Goal: Task Accomplishment & Management: Manage account settings

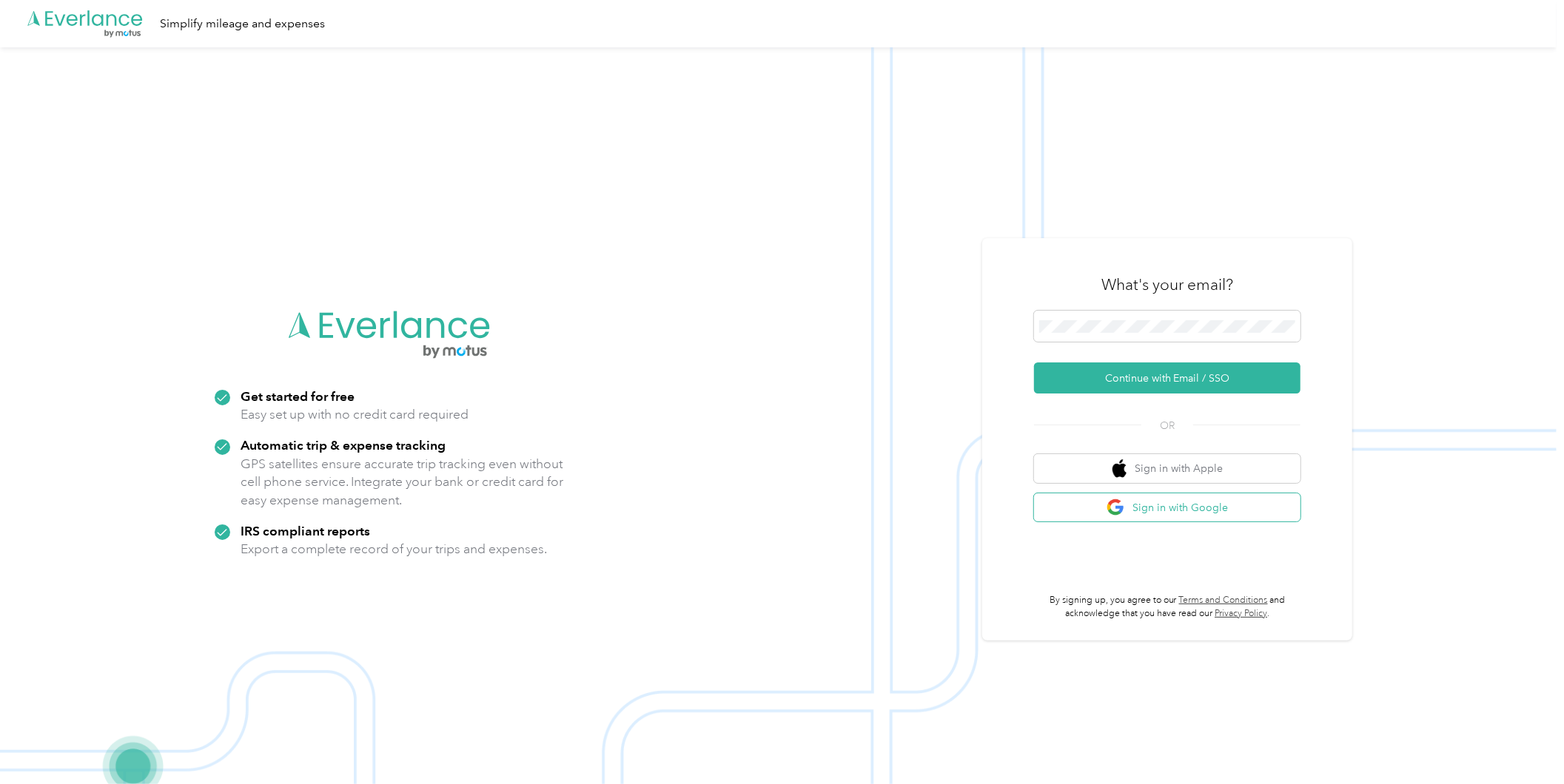
click at [1189, 504] on button "Sign in with Google" at bounding box center [1167, 507] width 266 height 28
click at [1208, 508] on button "Sign in with Google" at bounding box center [1167, 507] width 266 height 28
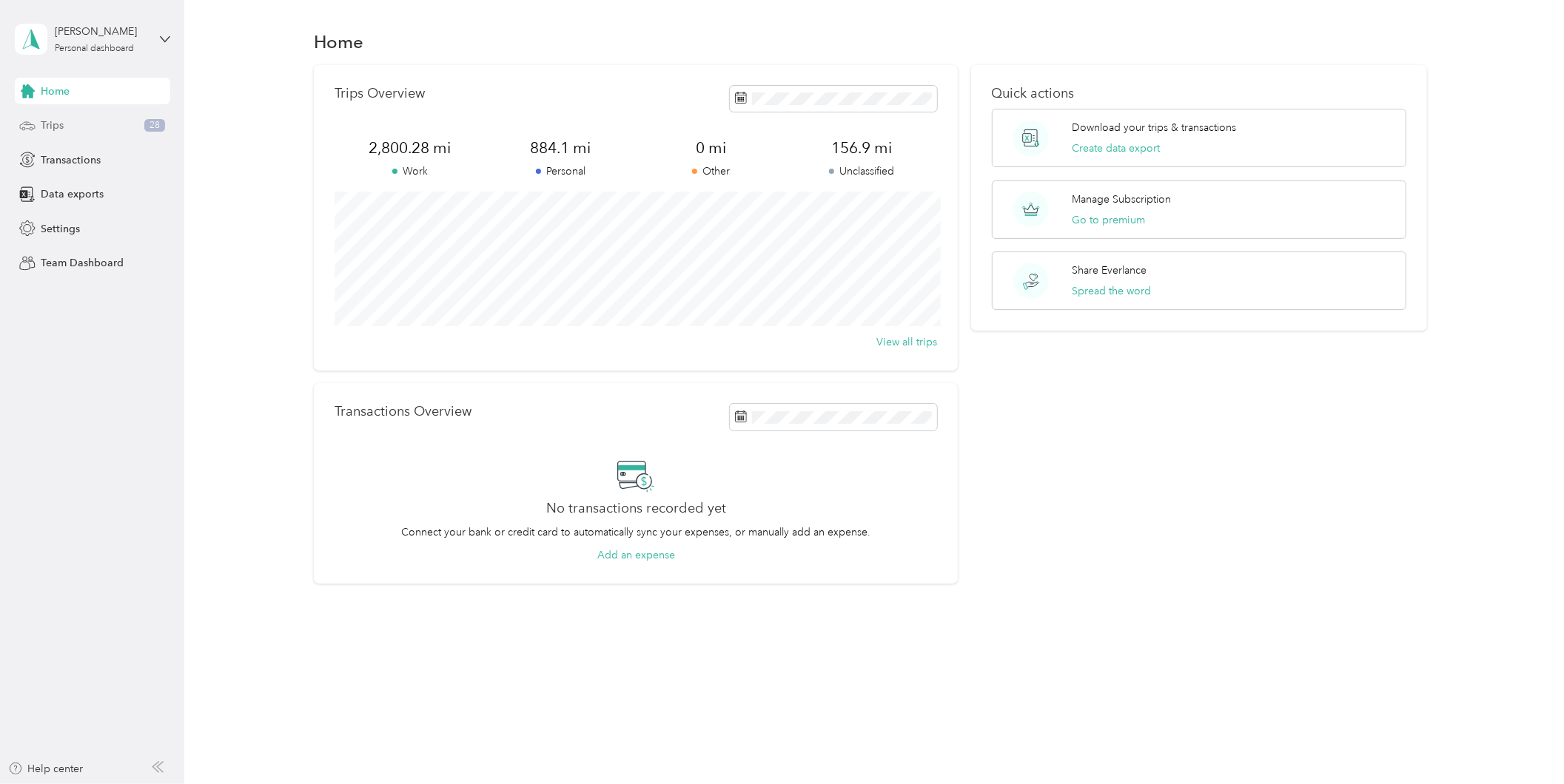
click at [72, 129] on div "Trips 28" at bounding box center [92, 125] width 156 height 27
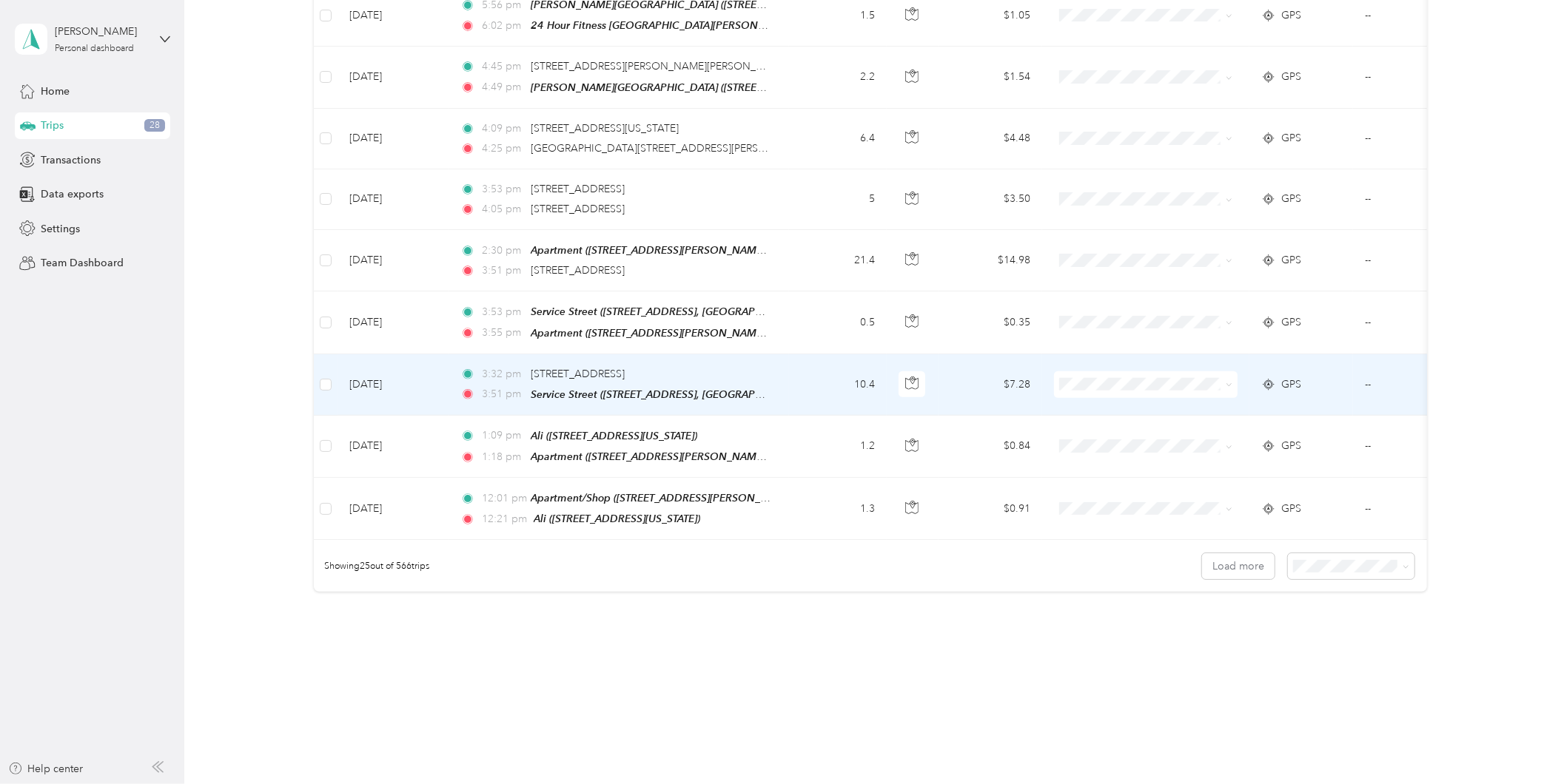
scroll to position [1255, 0]
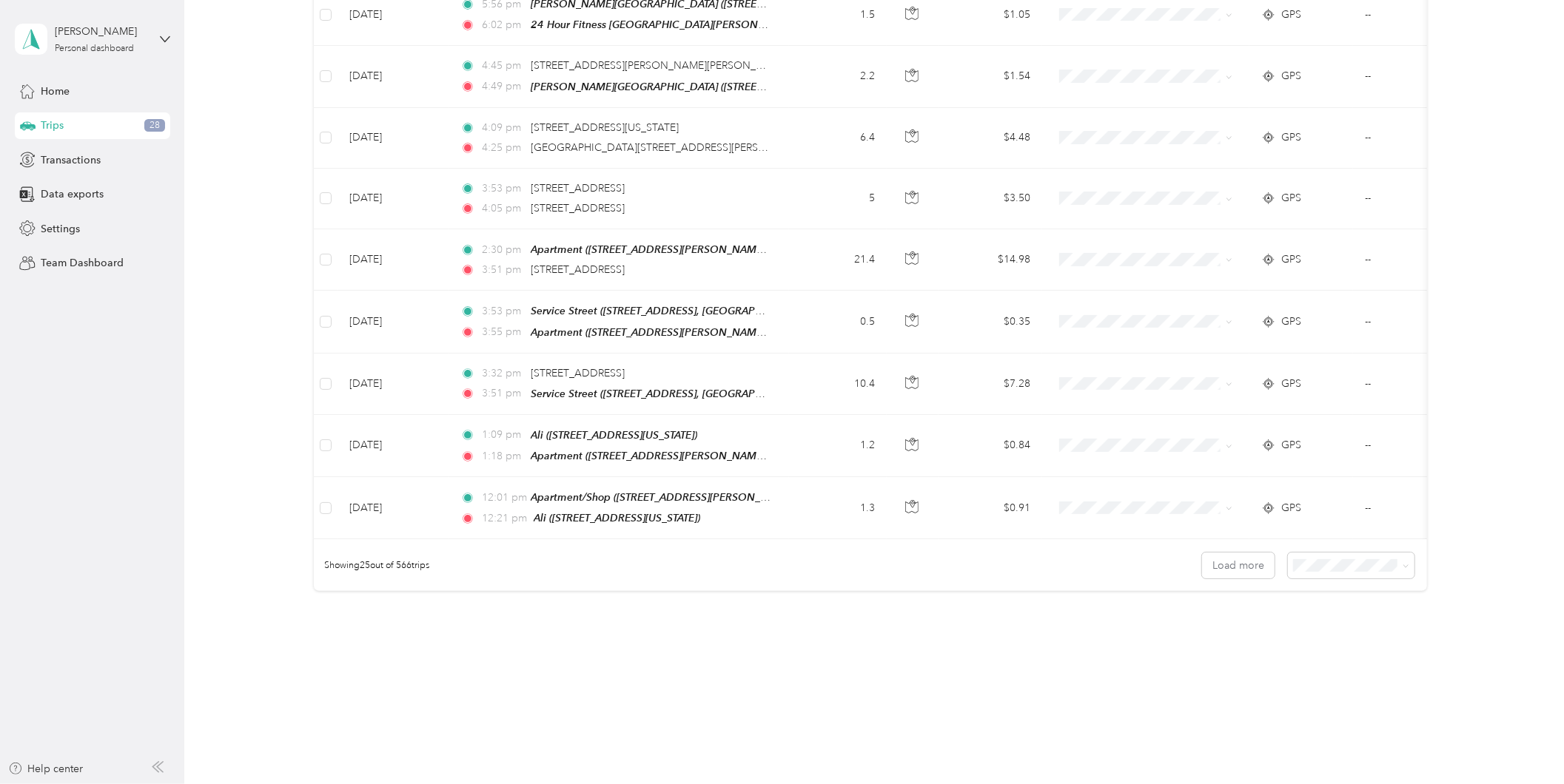
click at [1325, 580] on span "25 per load" at bounding box center [1321, 580] width 55 height 12
click at [1254, 553] on button "Load more" at bounding box center [1238, 566] width 72 height 26
click at [1397, 558] on span at bounding box center [1403, 565] width 12 height 15
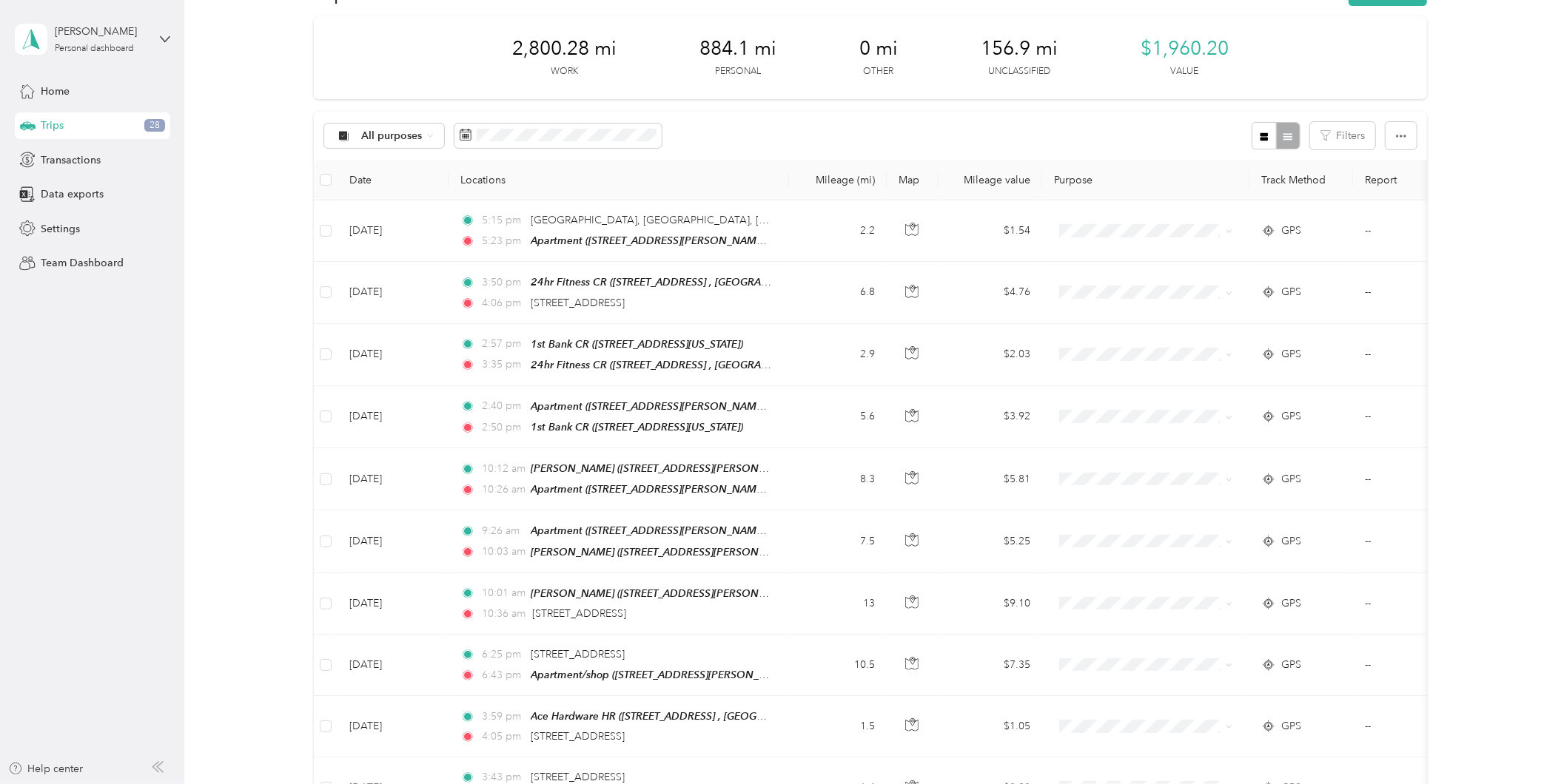
scroll to position [0, 0]
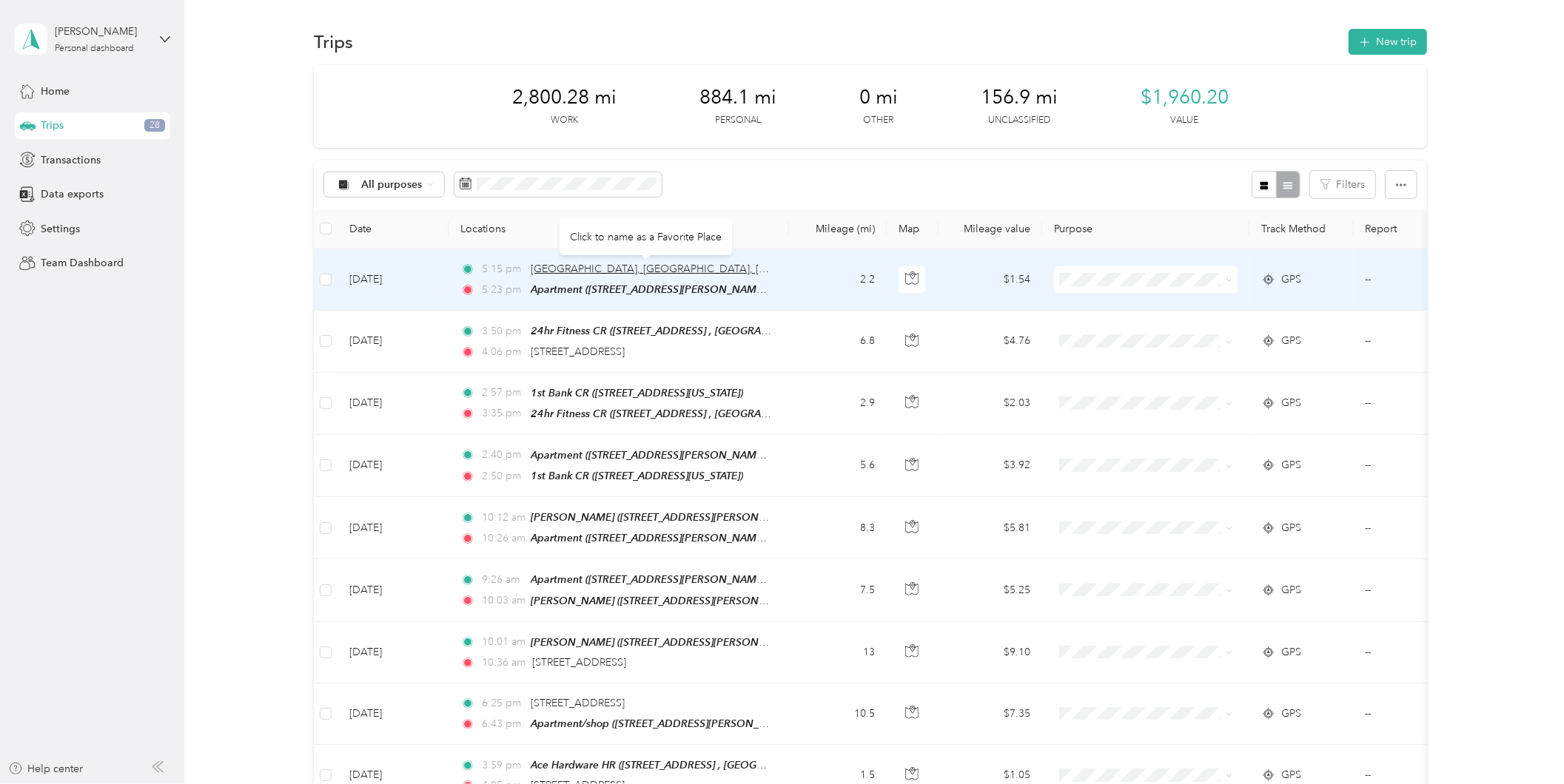
click at [663, 269] on span "[GEOGRAPHIC_DATA], [GEOGRAPHIC_DATA], [GEOGRAPHIC_DATA]" at bounding box center [696, 269] width 331 height 12
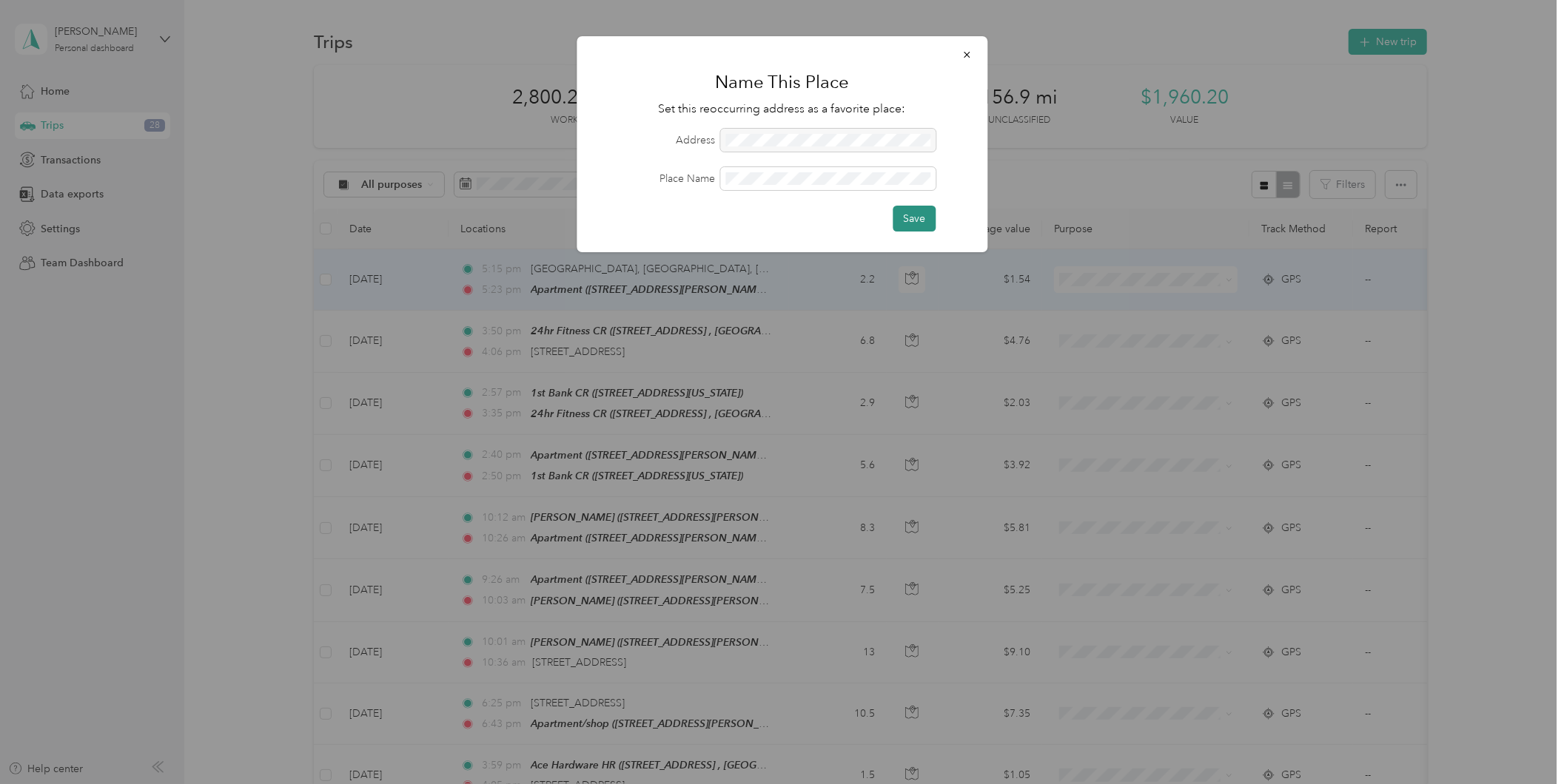
click at [905, 217] on button "Save" at bounding box center [913, 219] width 43 height 26
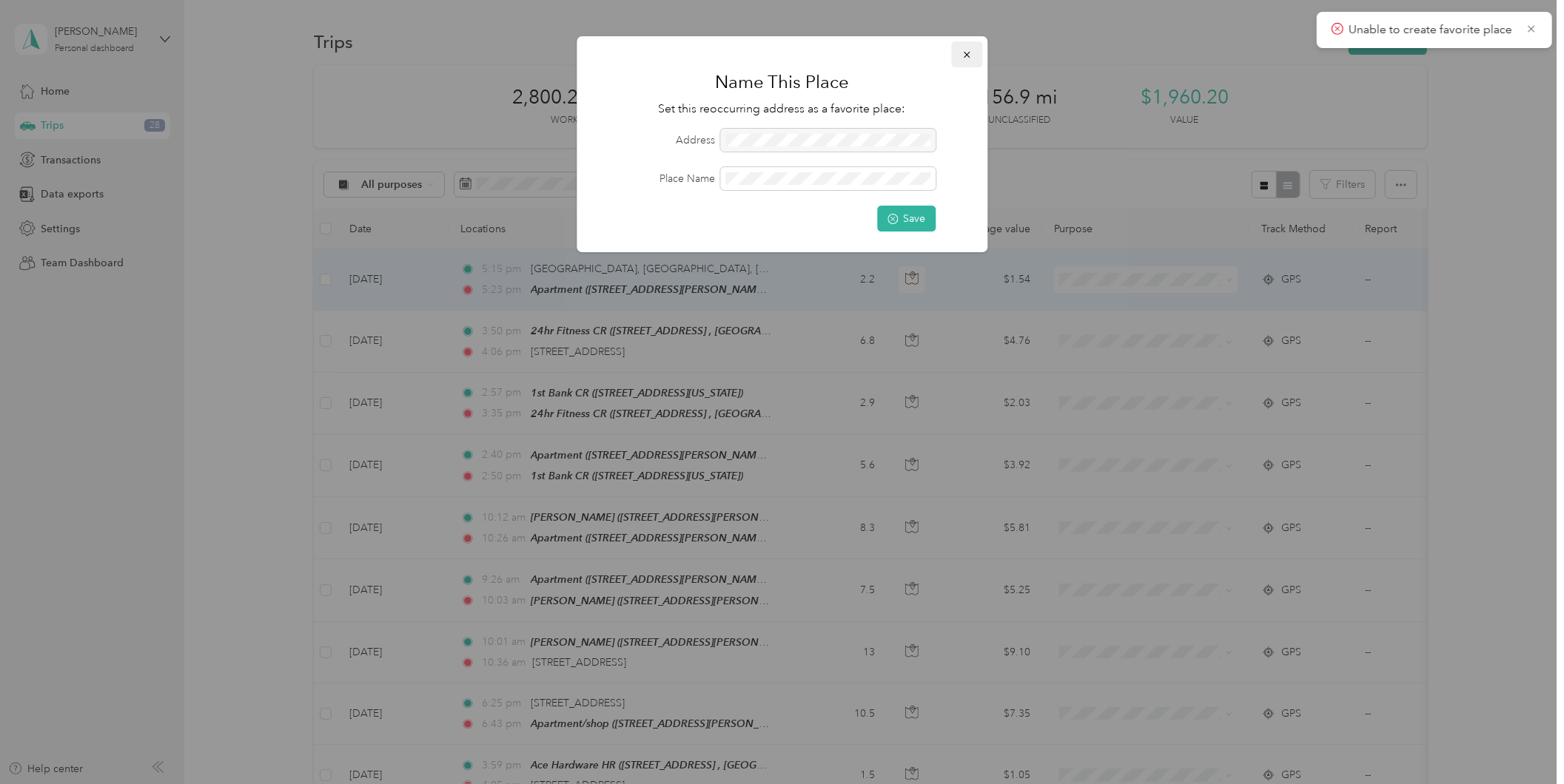
click at [970, 53] on icon "button" at bounding box center [966, 55] width 11 height 11
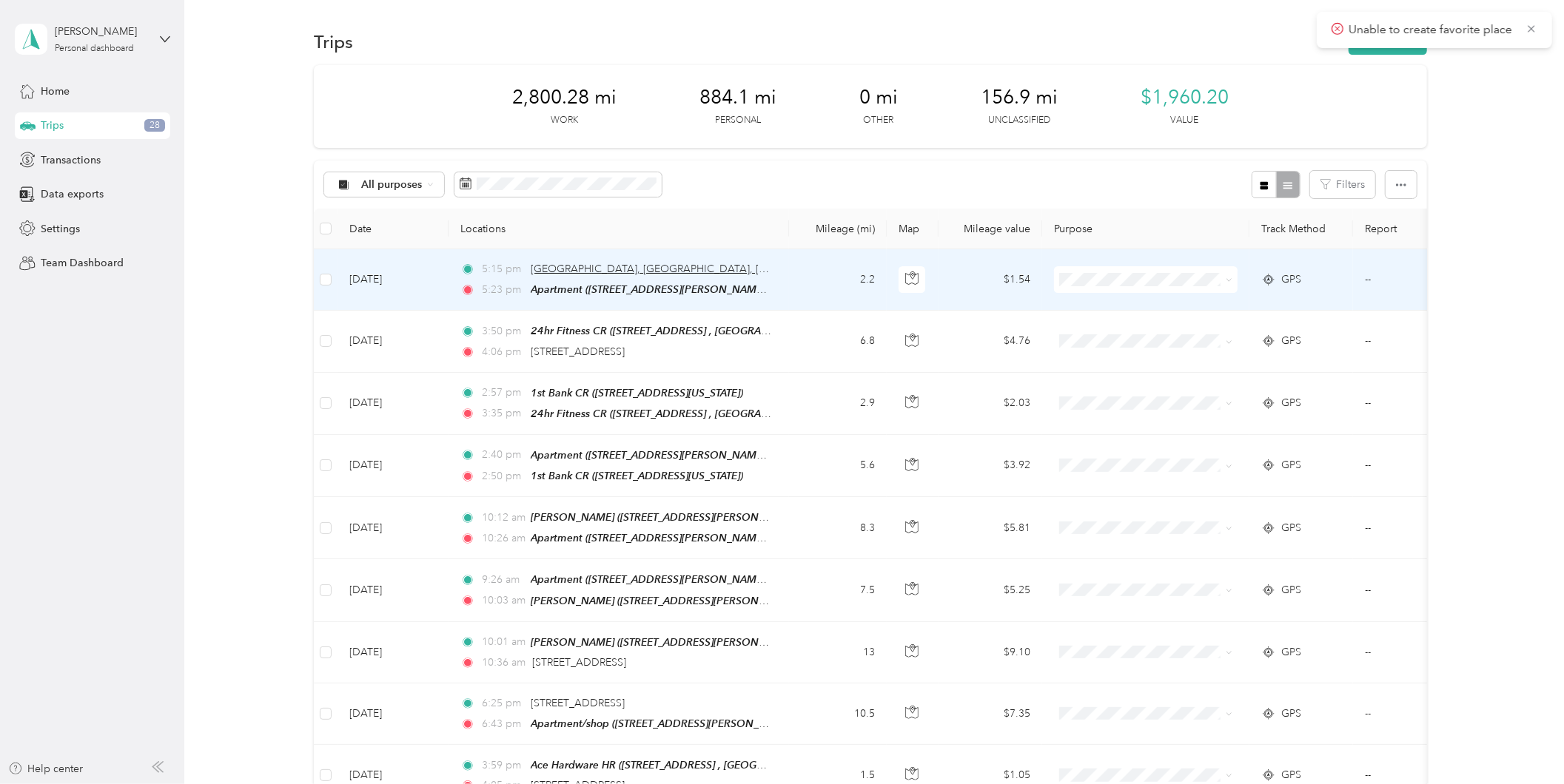
click at [631, 272] on span "[GEOGRAPHIC_DATA], [GEOGRAPHIC_DATA], [GEOGRAPHIC_DATA]" at bounding box center [696, 269] width 331 height 12
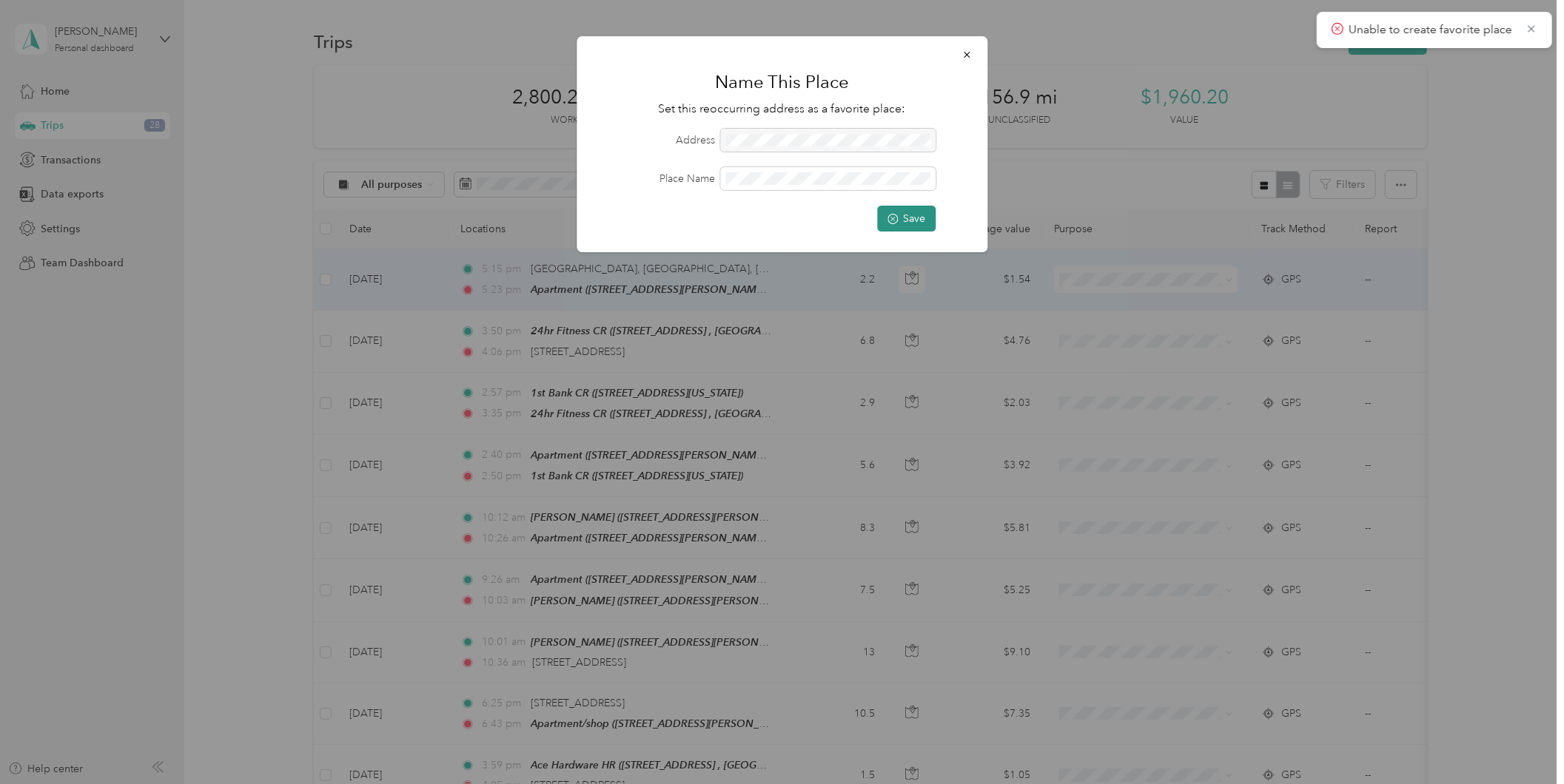
click at [907, 216] on button "Save" at bounding box center [906, 219] width 59 height 26
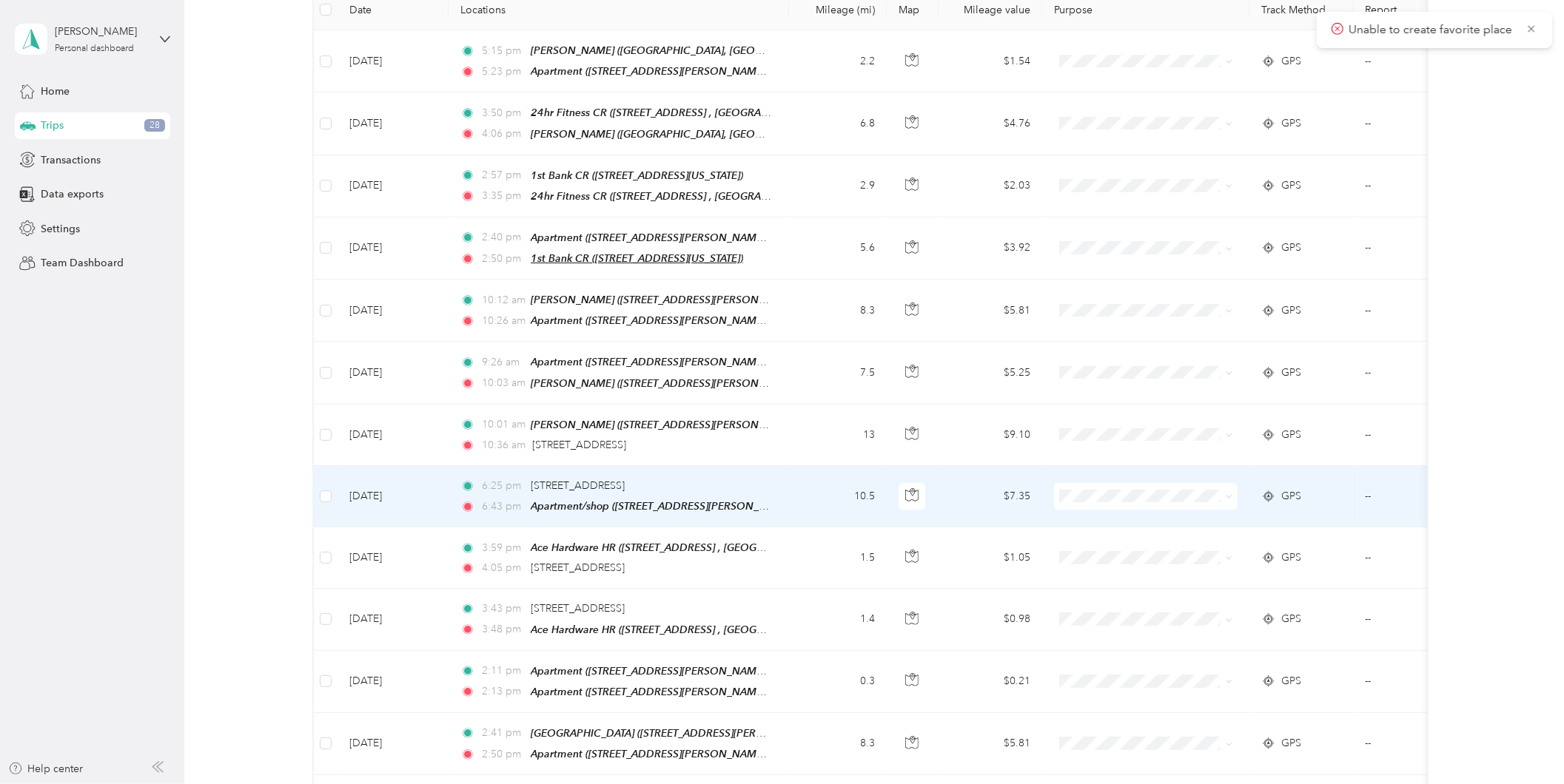
scroll to position [329, 0]
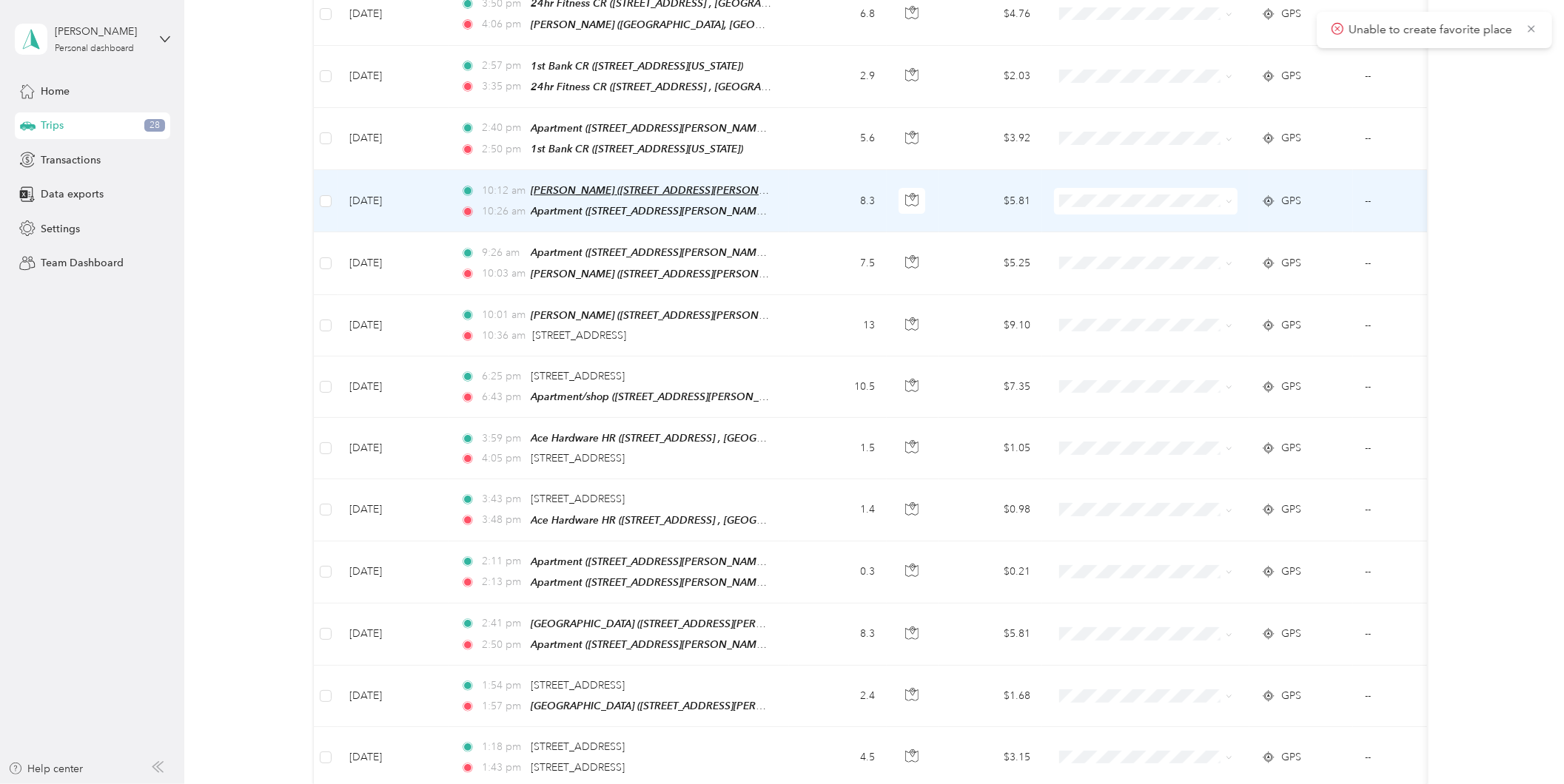
click at [575, 184] on span "[PERSON_NAME] ([STREET_ADDRESS][PERSON_NAME], [GEOGRAPHIC_DATA], [US_STATE])" at bounding box center [749, 190] width 436 height 12
click at [583, 151] on button "Edit Place" at bounding box center [576, 146] width 85 height 26
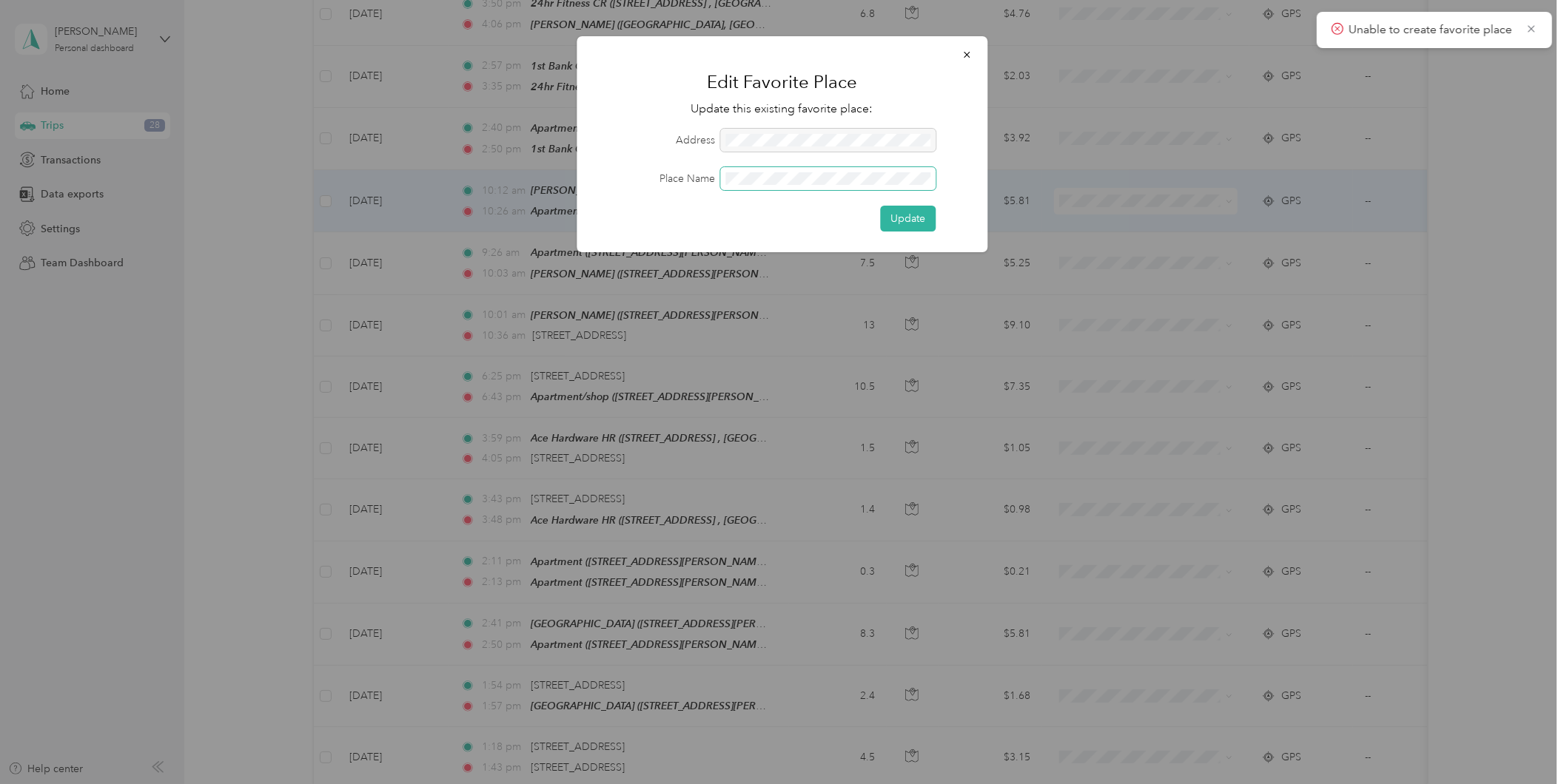
click at [808, 186] on span at bounding box center [827, 178] width 215 height 23
click at [901, 223] on button "Update" at bounding box center [908, 219] width 55 height 26
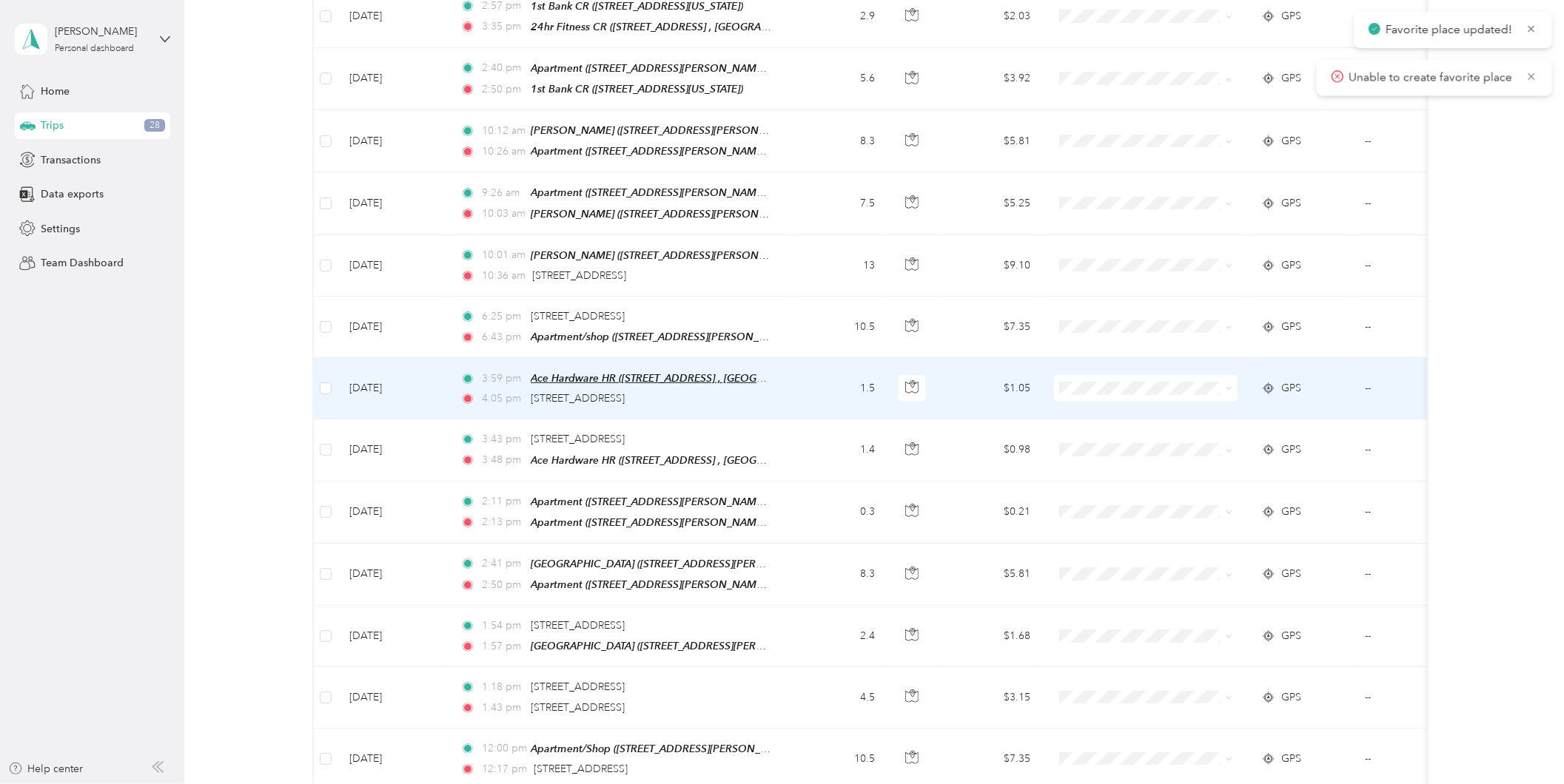
scroll to position [438, 0]
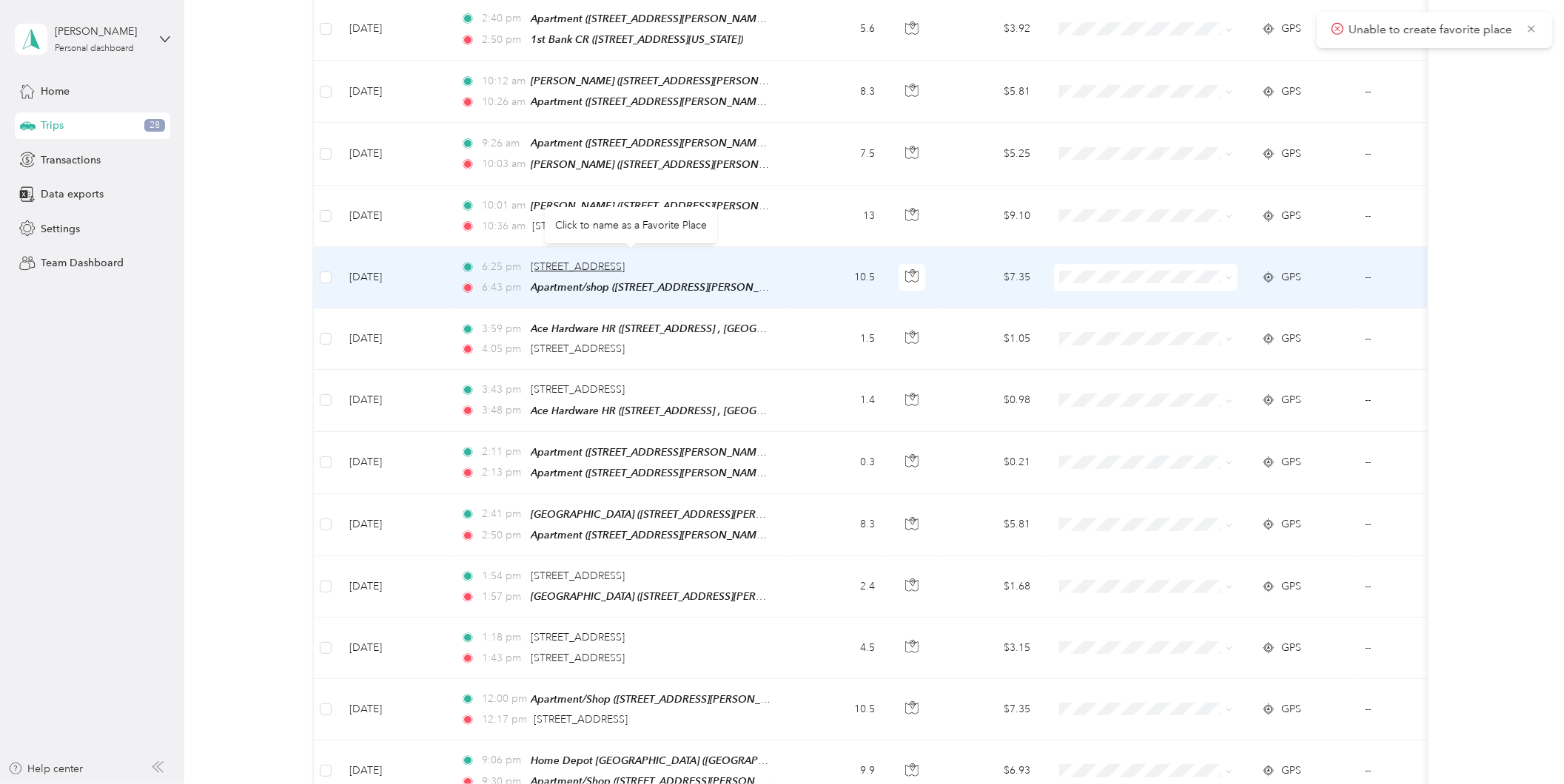
click at [624, 263] on span "[STREET_ADDRESS]" at bounding box center [577, 266] width 94 height 12
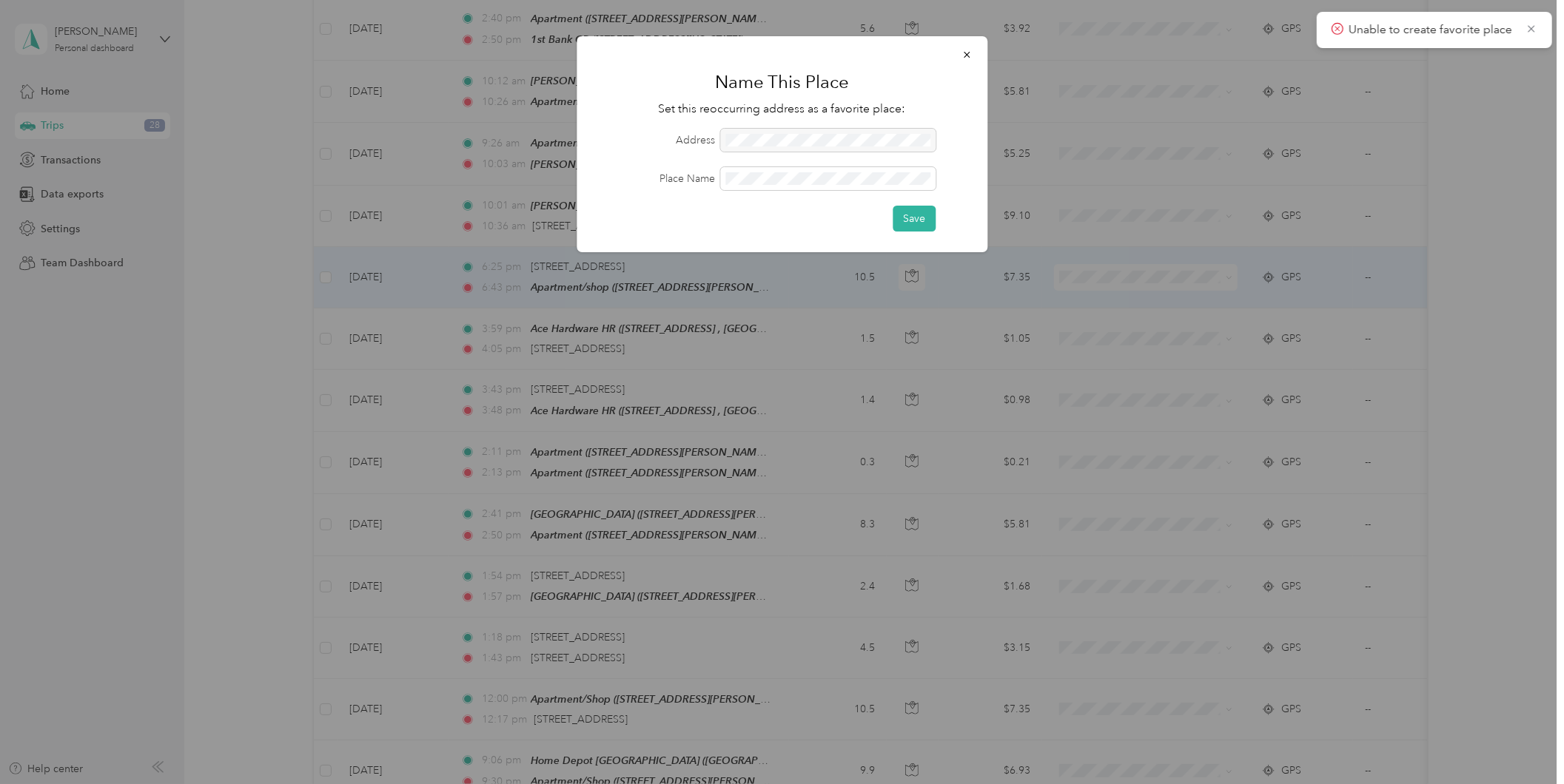
click at [859, 342] on div at bounding box center [782, 392] width 1564 height 784
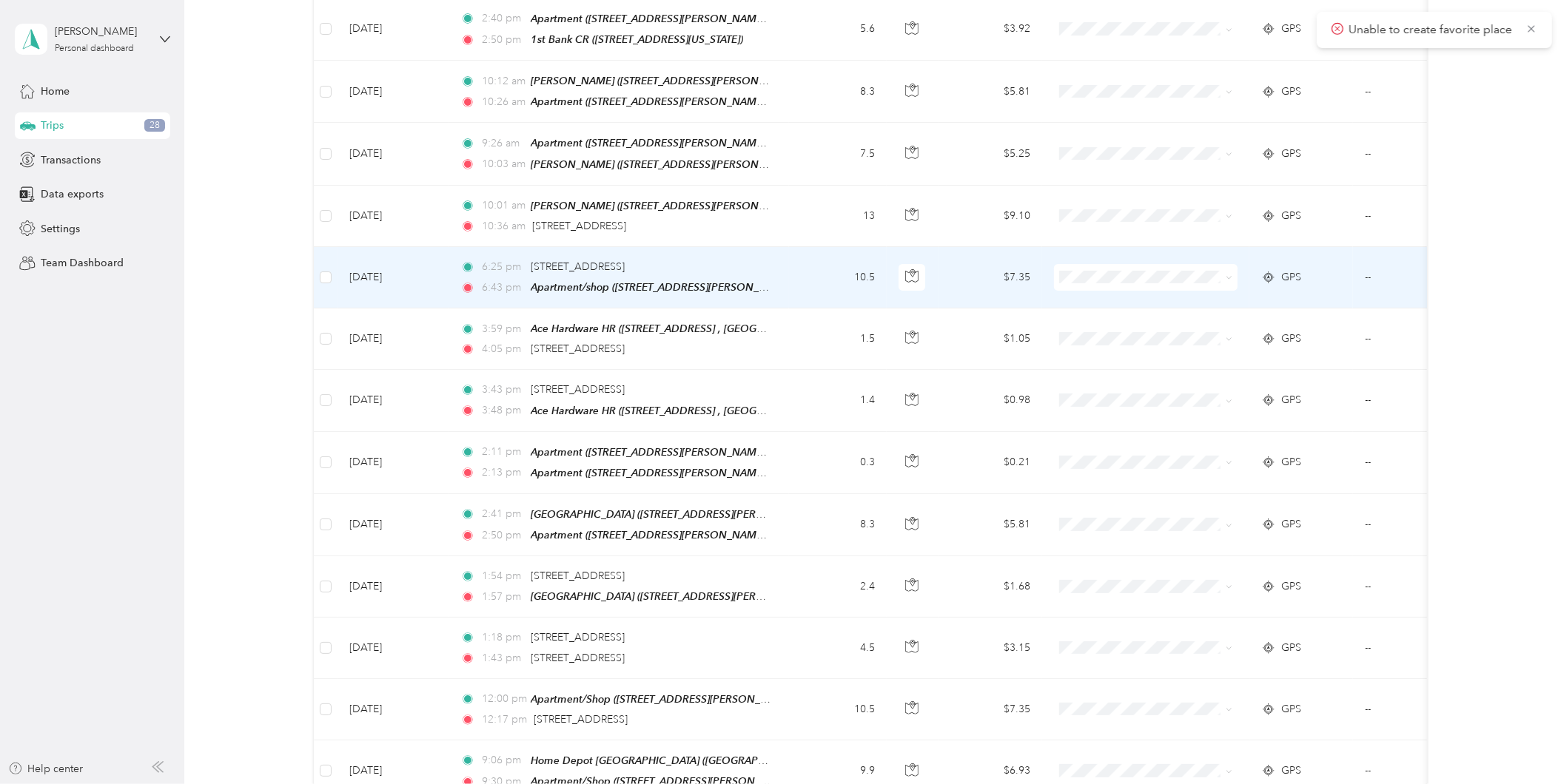
click at [825, 271] on td "10.5" at bounding box center [838, 278] width 98 height 61
click at [825, 784] on div "Work Personal Other Charity Medical Moving Commute" at bounding box center [778, 784] width 1556 height 0
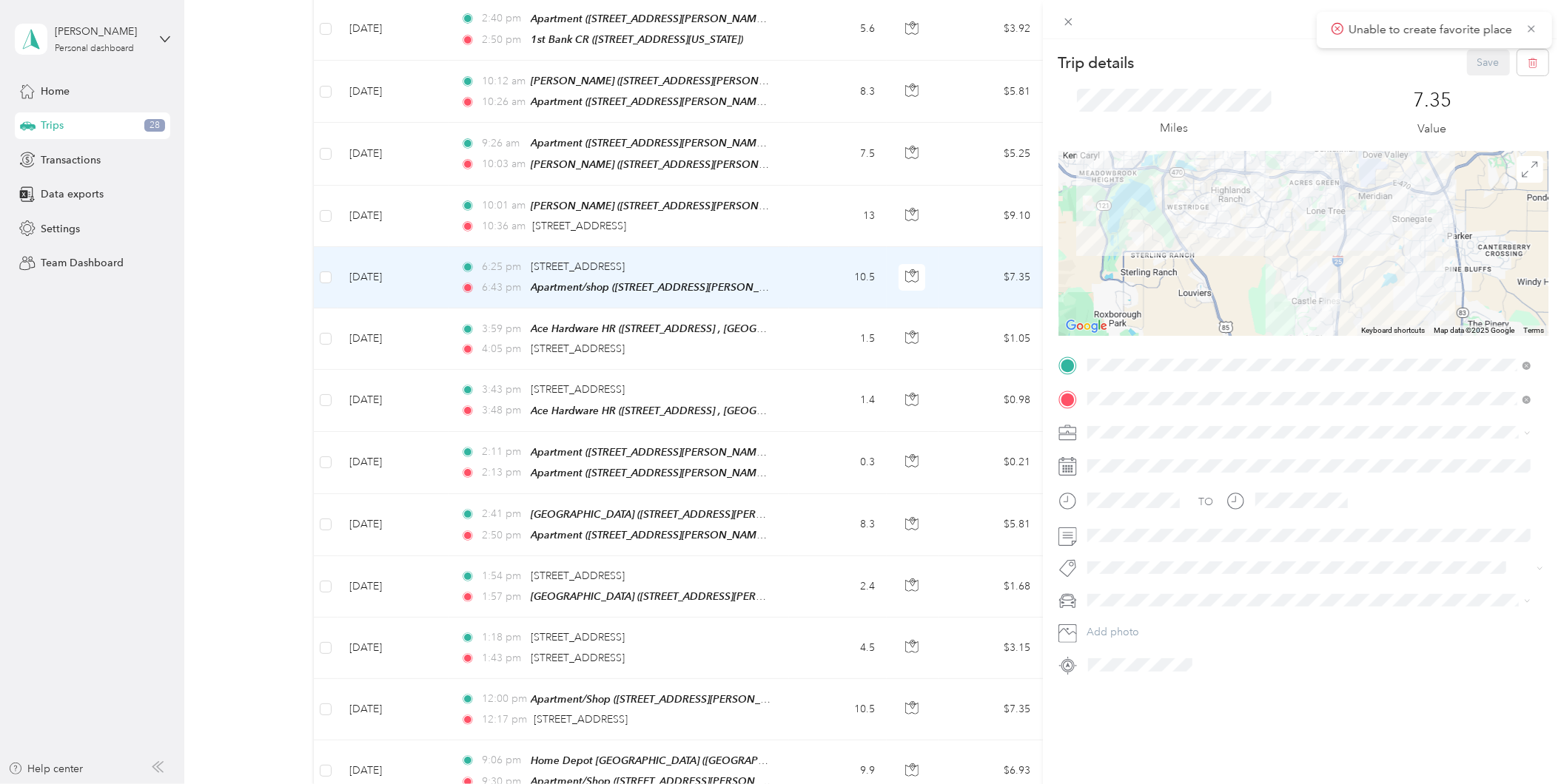
click at [781, 334] on div "Trip details Save This trip cannot be edited because it is either under review,…" at bounding box center [782, 392] width 1564 height 784
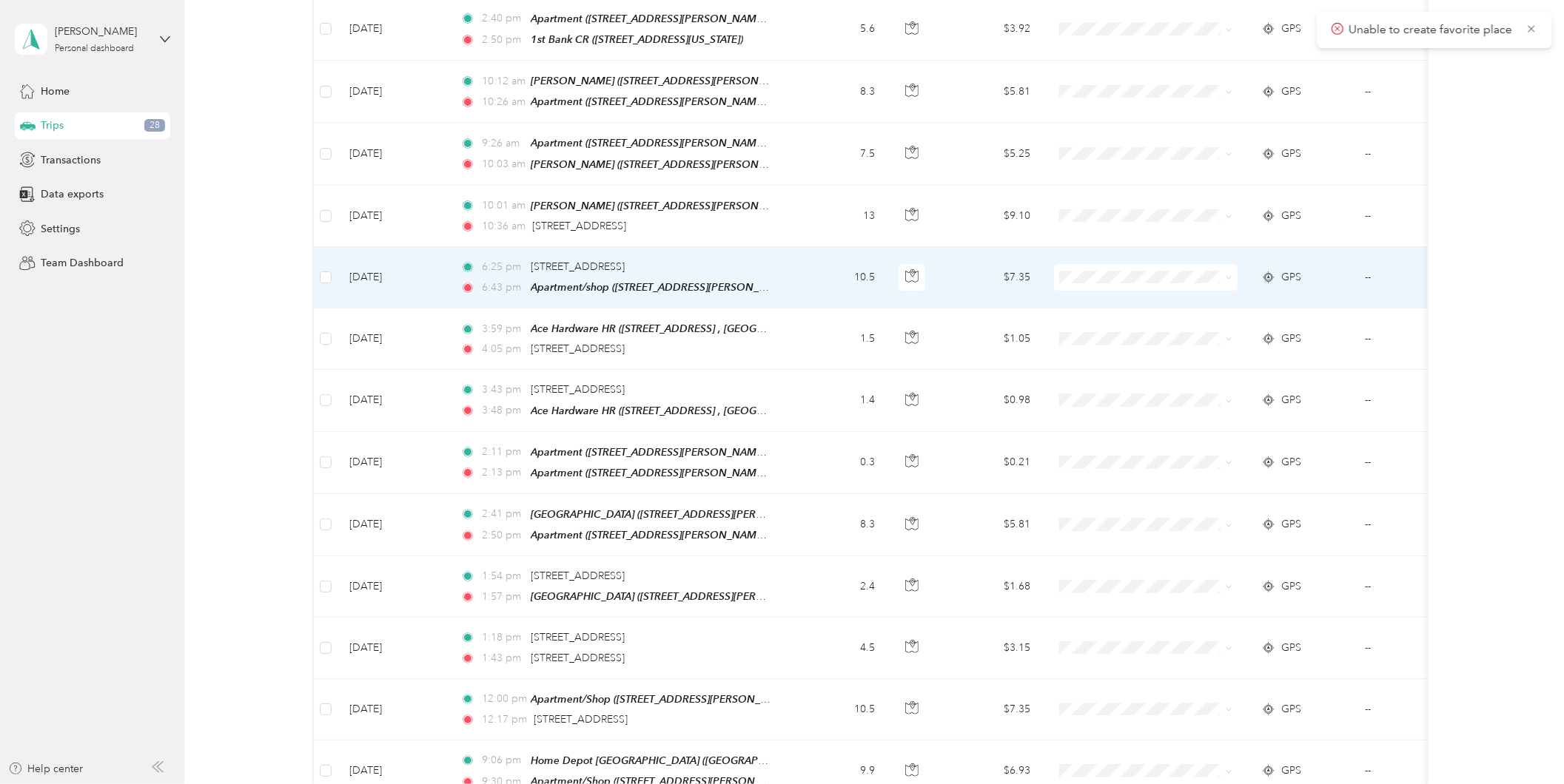
click at [784, 256] on td "6:25 pm [STREET_ADDRESS] 6:43 pm Apartment/shop ([STREET_ADDRESS][PERSON_NAME] …" at bounding box center [619, 278] width 340 height 61
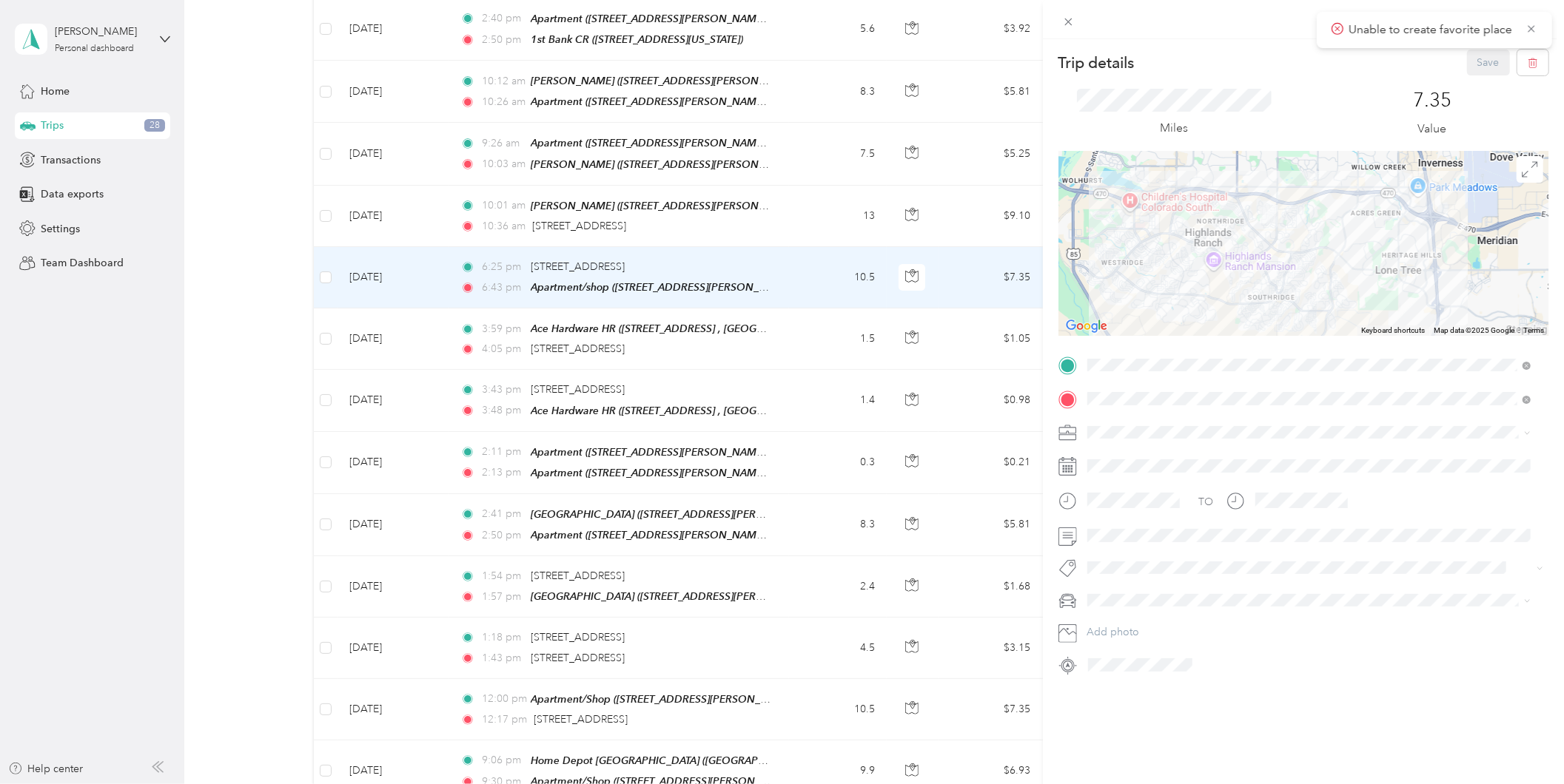
drag, startPoint x: 1364, startPoint y: 205, endPoint x: 1325, endPoint y: 323, distance: 124.3
click at [1325, 323] on div at bounding box center [1303, 243] width 490 height 185
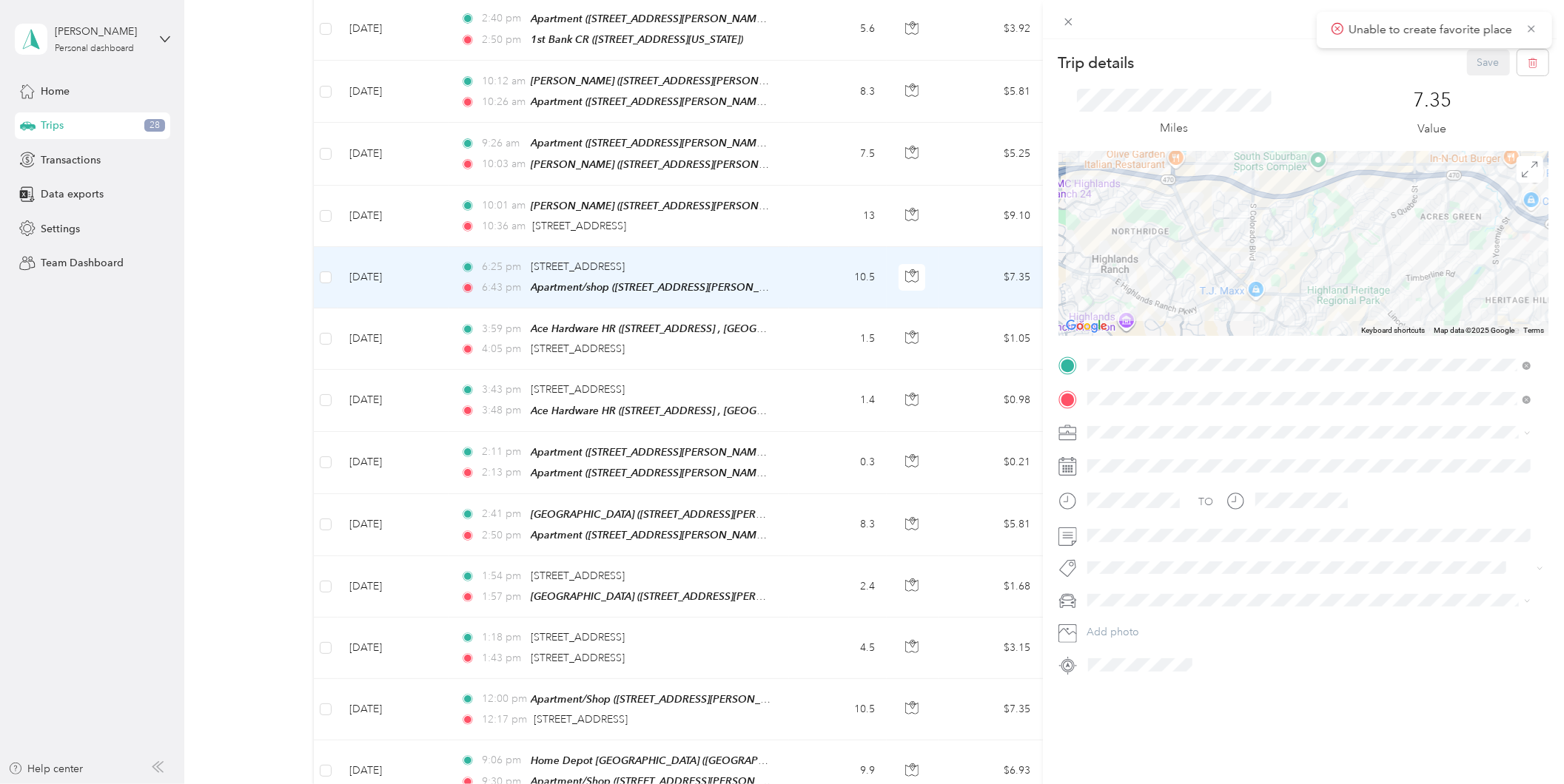
drag, startPoint x: 1295, startPoint y: 204, endPoint x: 1256, endPoint y: 261, distance: 69.1
click at [1256, 261] on div at bounding box center [1303, 243] width 490 height 185
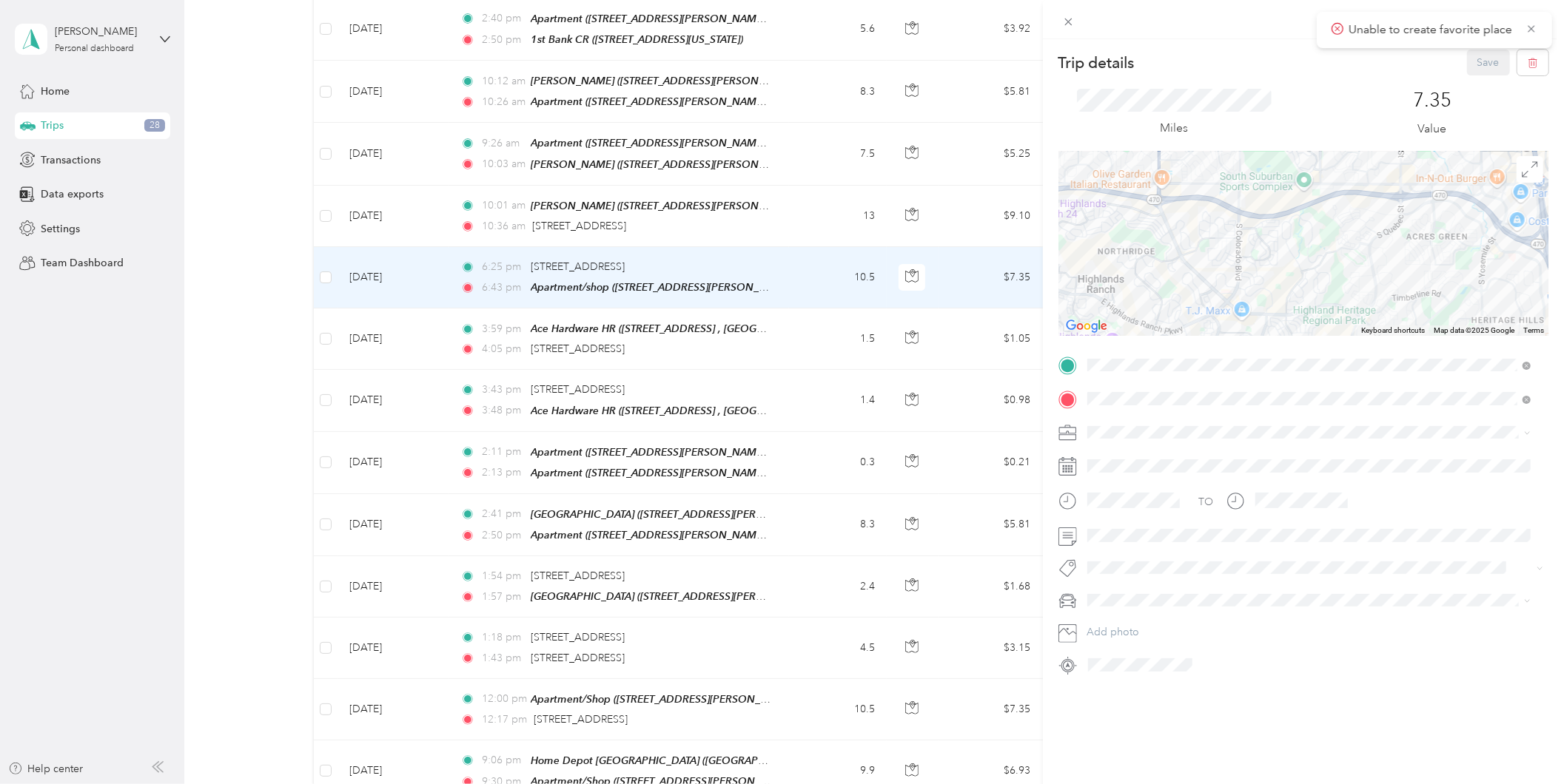
click at [608, 256] on div "Trip details Save This trip cannot be edited because it is either under review,…" at bounding box center [782, 392] width 1564 height 784
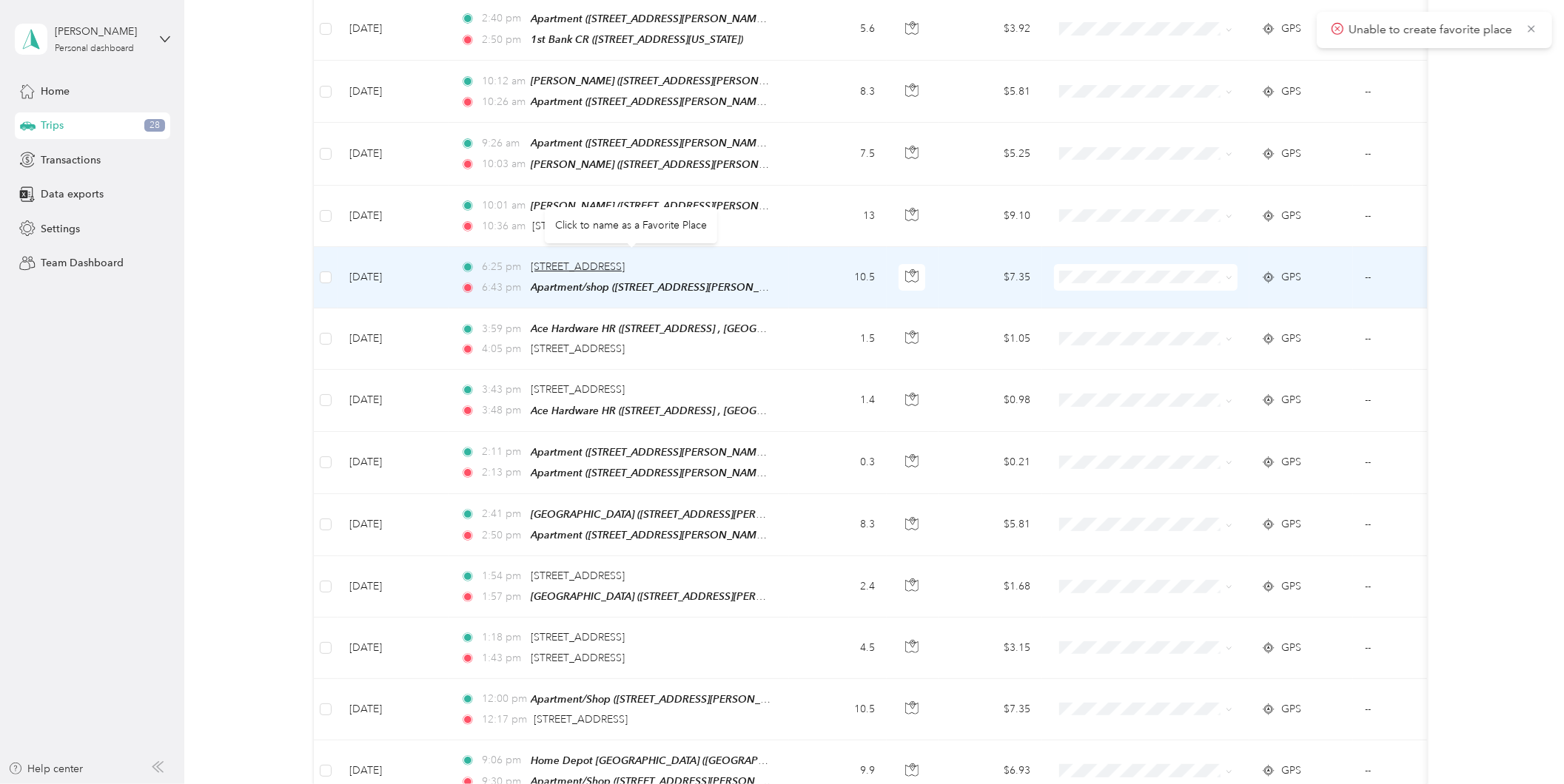
click at [604, 261] on span "[STREET_ADDRESS]" at bounding box center [577, 266] width 94 height 12
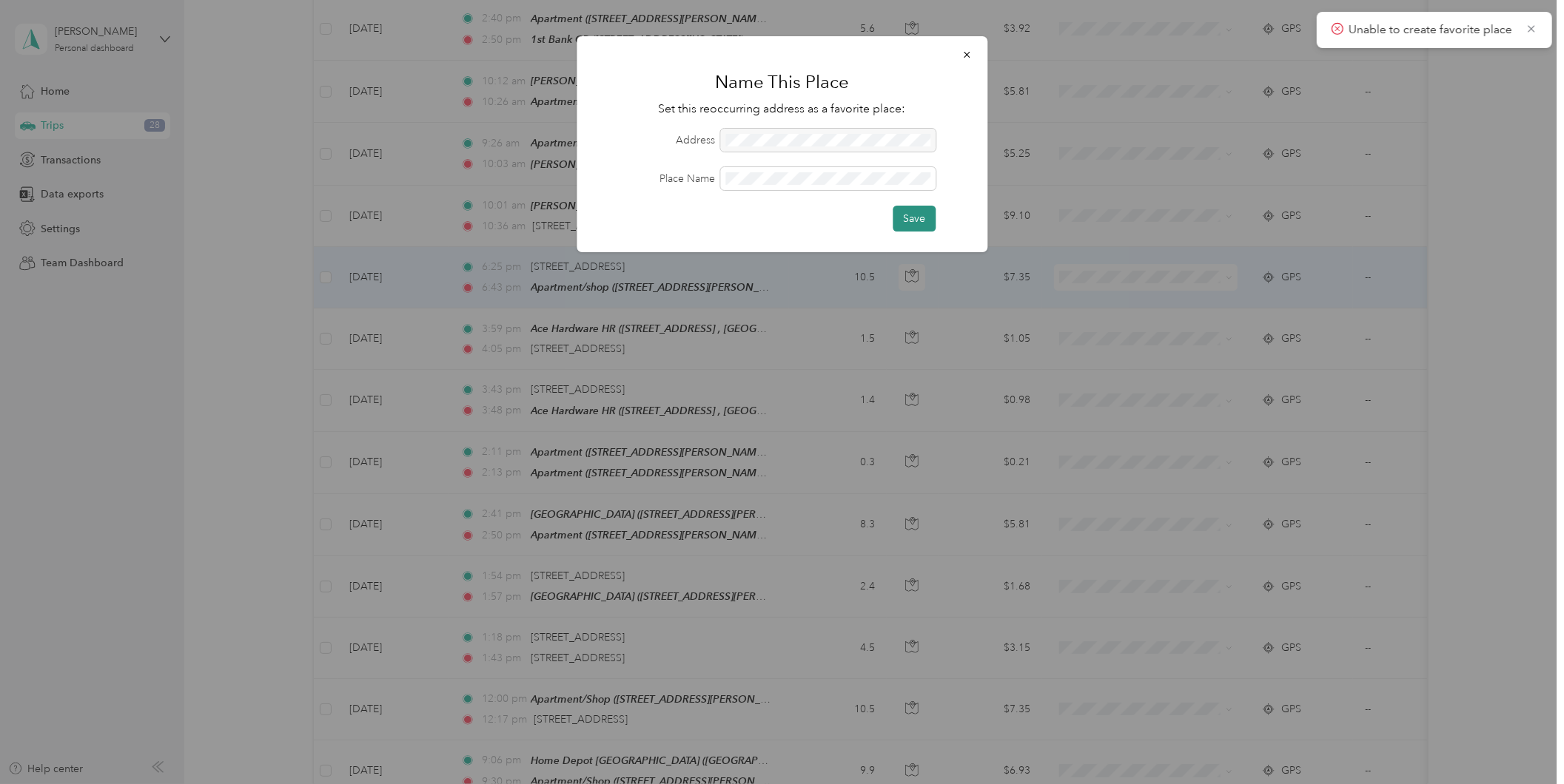
click at [920, 223] on button "Save" at bounding box center [913, 219] width 43 height 26
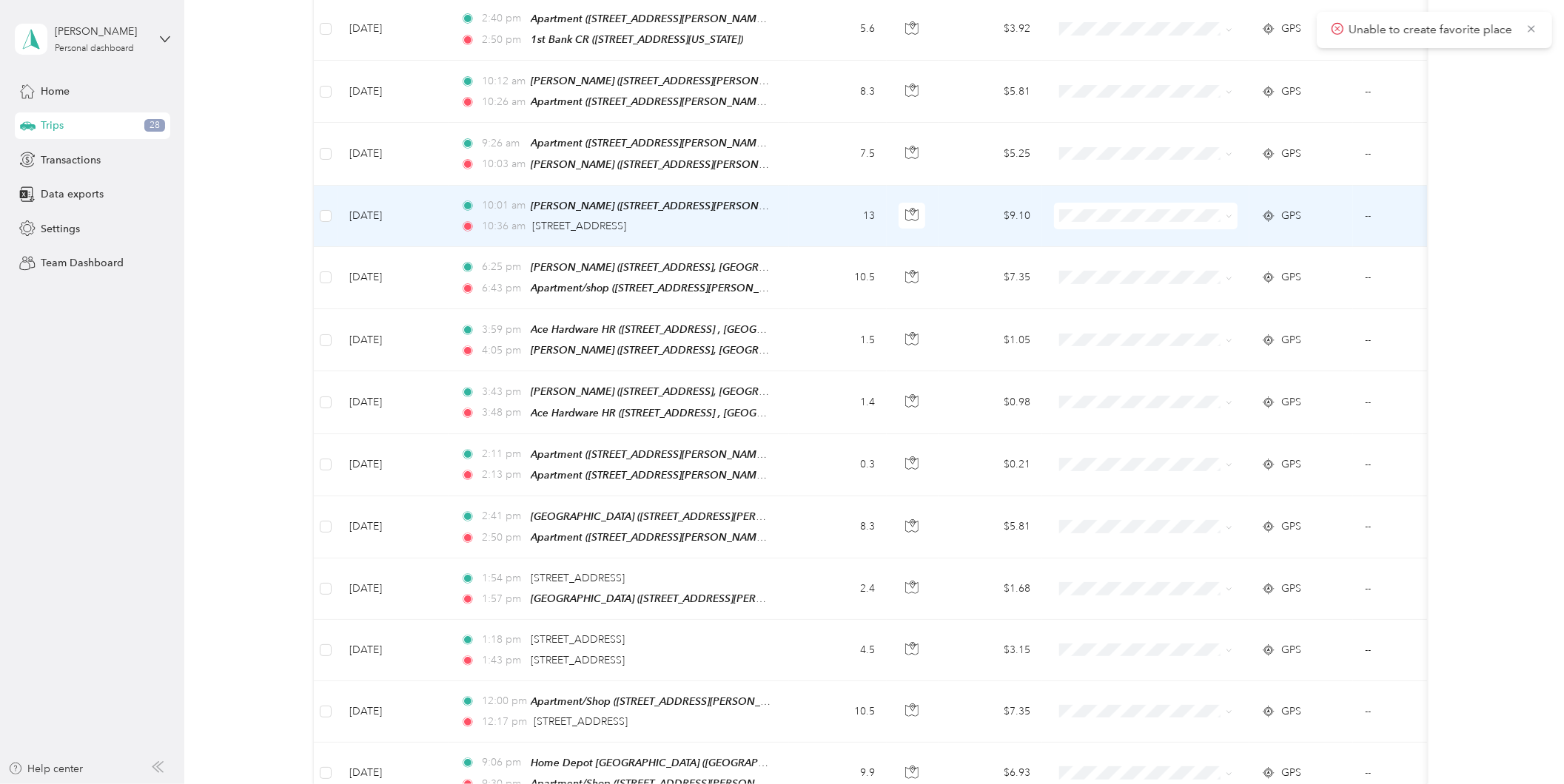
click at [812, 212] on td "13" at bounding box center [838, 216] width 98 height 61
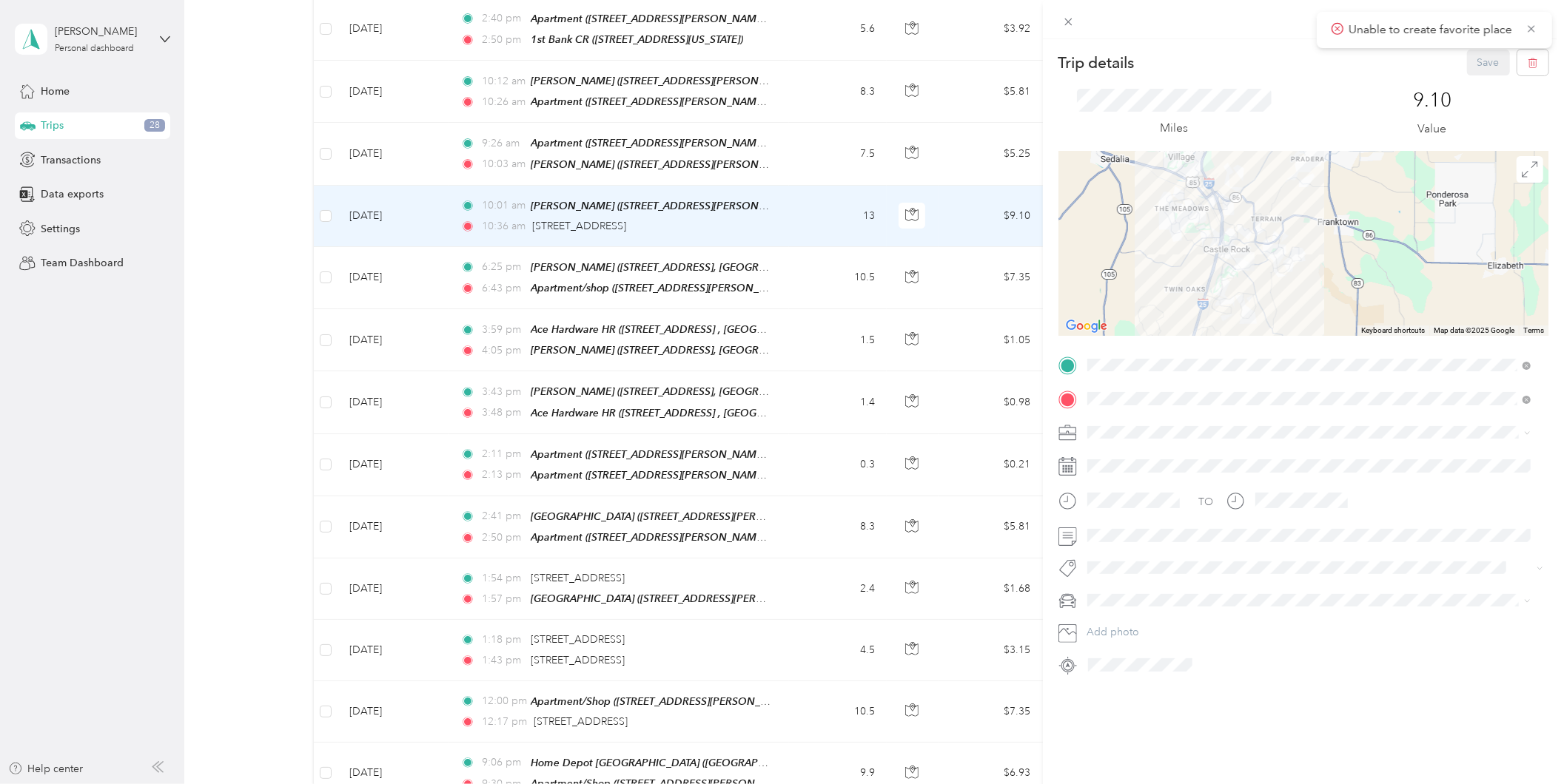
drag, startPoint x: 1366, startPoint y: 254, endPoint x: 1312, endPoint y: 239, distance: 56.0
click at [1312, 239] on div at bounding box center [1303, 243] width 490 height 185
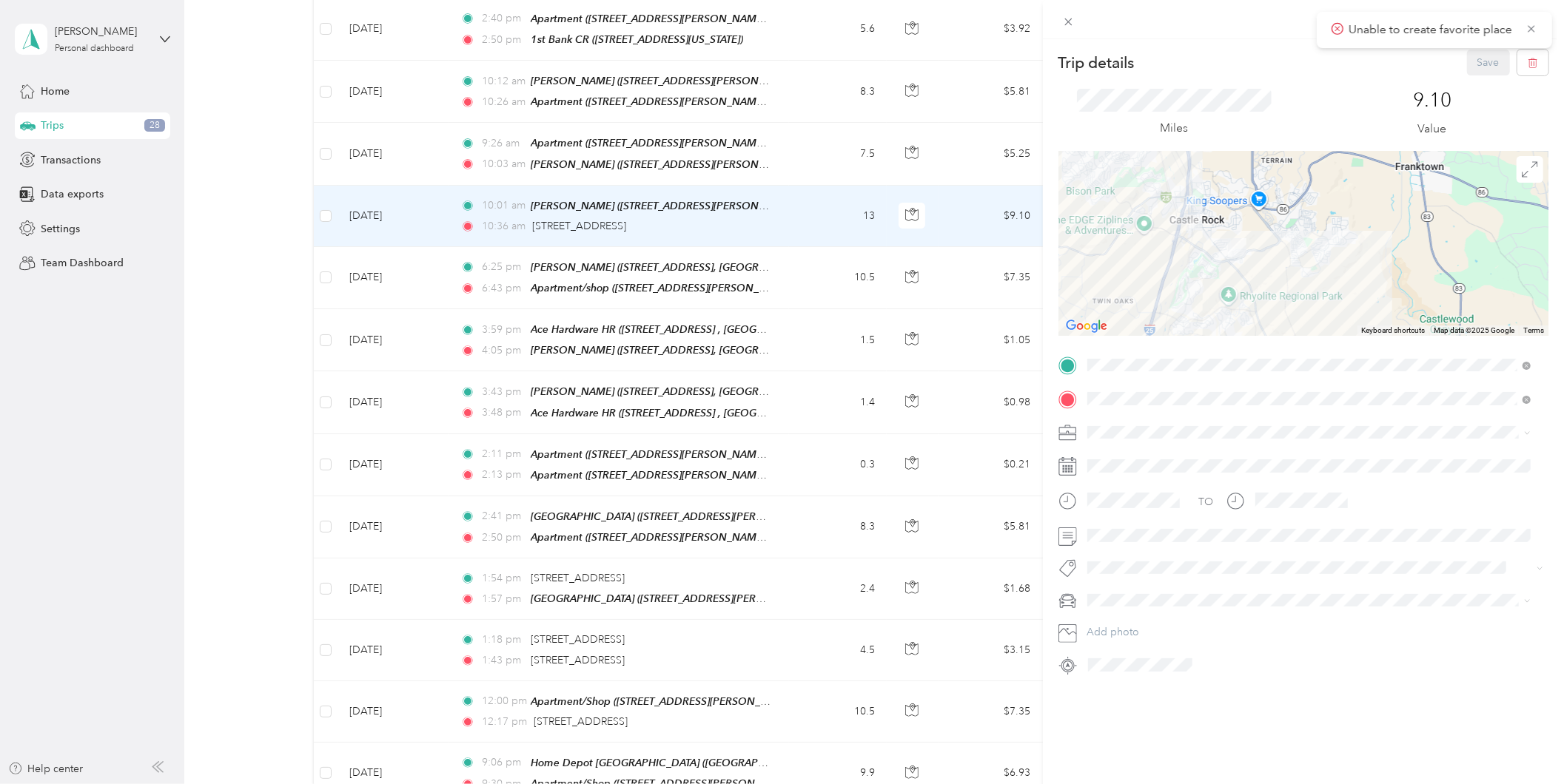
drag, startPoint x: 1258, startPoint y: 238, endPoint x: 1286, endPoint y: 242, distance: 28.3
click at [1286, 242] on div at bounding box center [1303, 243] width 490 height 185
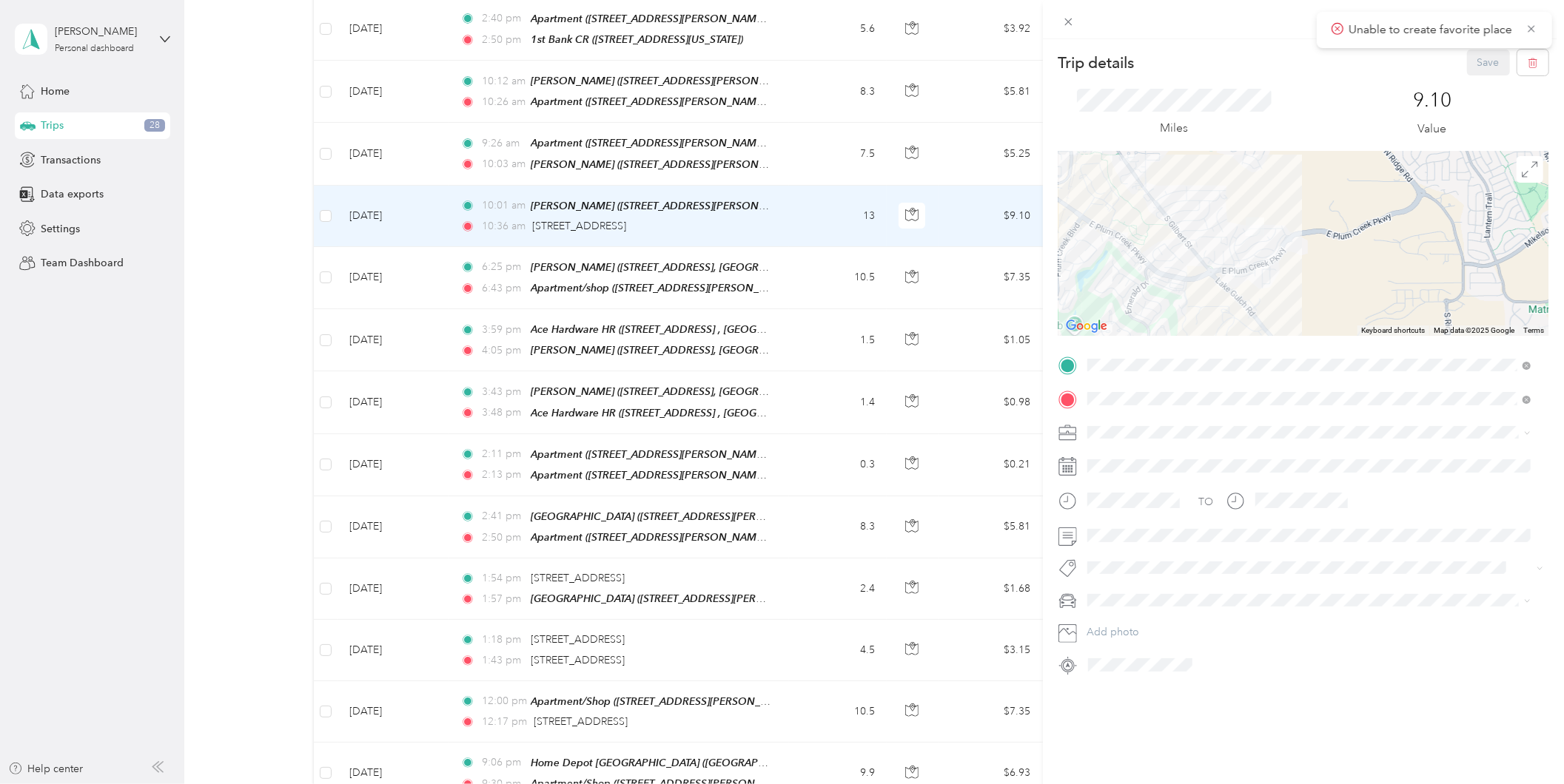
drag, startPoint x: 1179, startPoint y: 264, endPoint x: 1290, endPoint y: 281, distance: 112.3
click at [1289, 281] on div at bounding box center [1303, 243] width 490 height 185
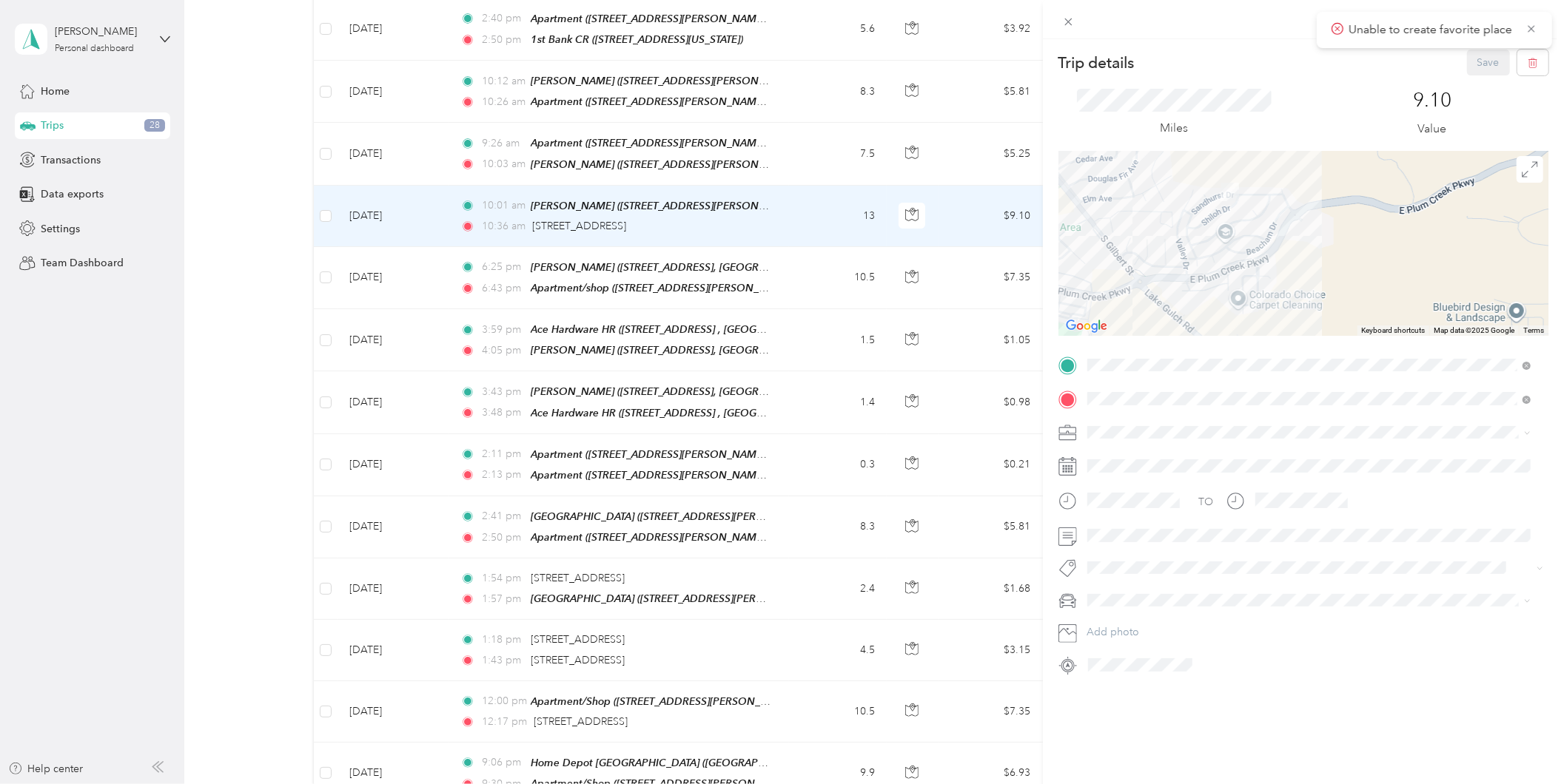
drag, startPoint x: 1241, startPoint y: 206, endPoint x: 1225, endPoint y: 256, distance: 52.5
click at [1225, 256] on div at bounding box center [1303, 243] width 490 height 185
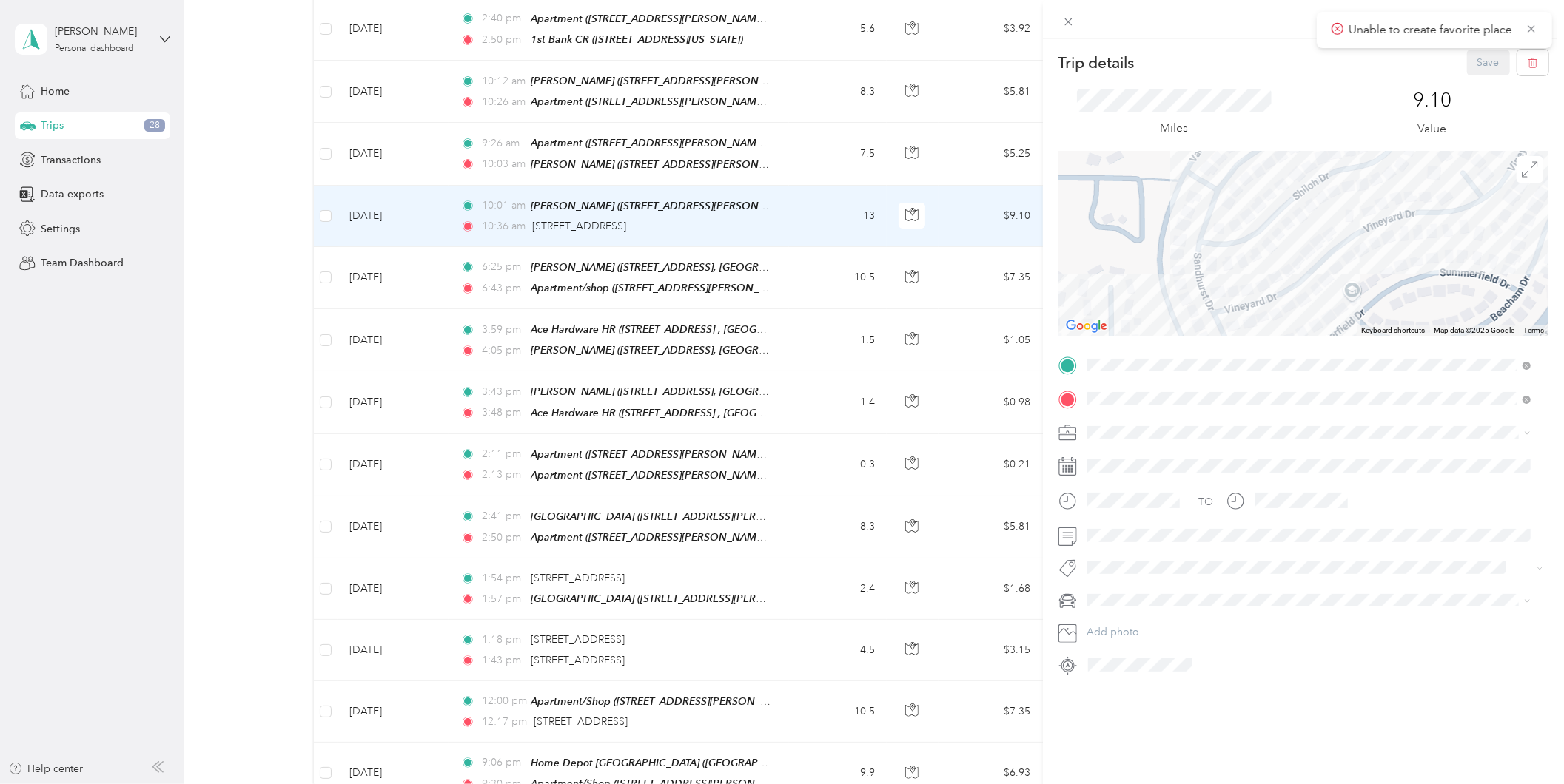
drag, startPoint x: 1131, startPoint y: 237, endPoint x: 1285, endPoint y: 274, distance: 158.4
click at [1296, 280] on div at bounding box center [1303, 243] width 490 height 185
click at [607, 213] on div "Trip details Save This trip cannot be edited because it is either under review,…" at bounding box center [782, 392] width 1564 height 784
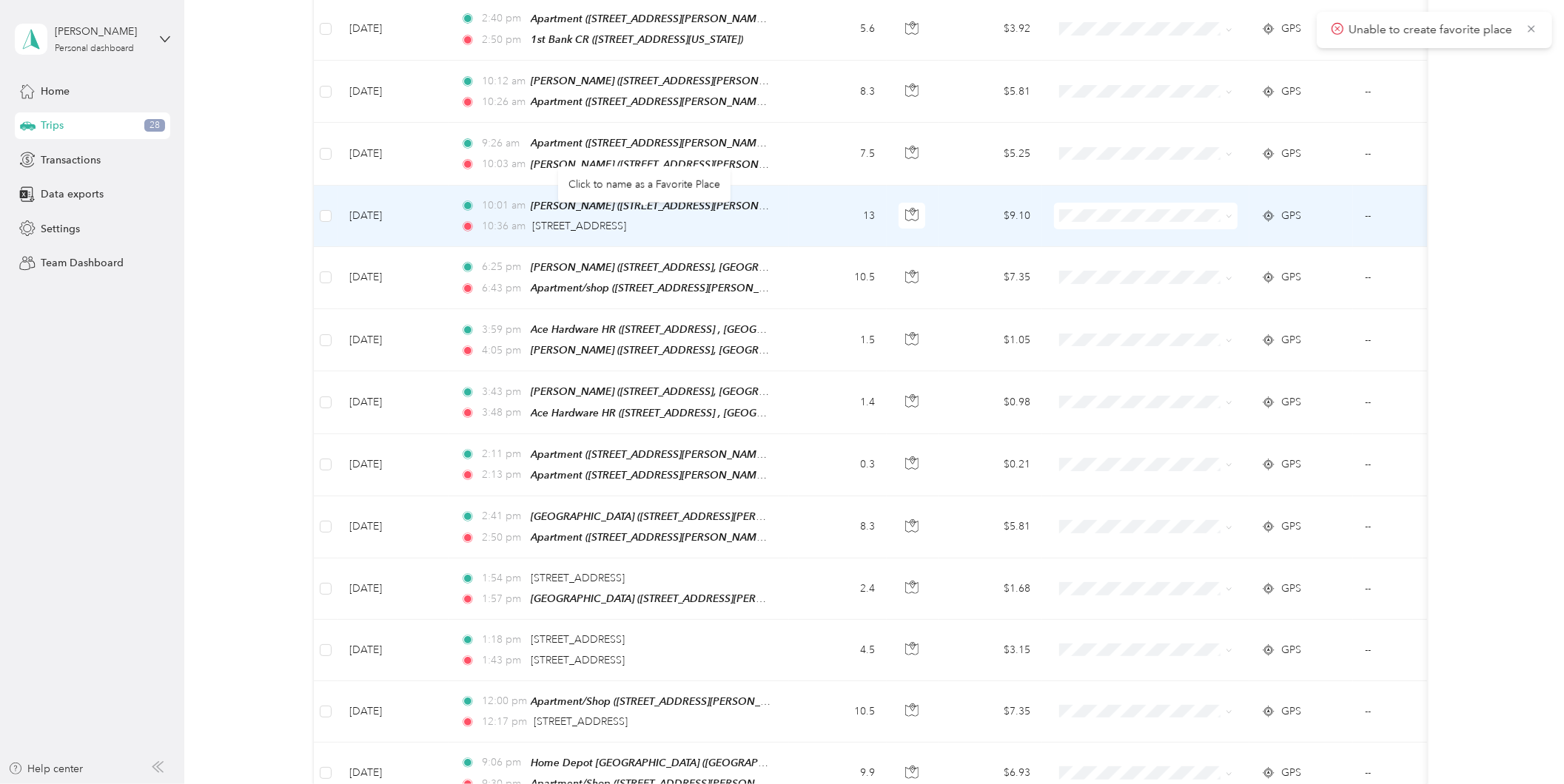
click at [597, 220] on span "[STREET_ADDRESS]" at bounding box center [579, 226] width 94 height 12
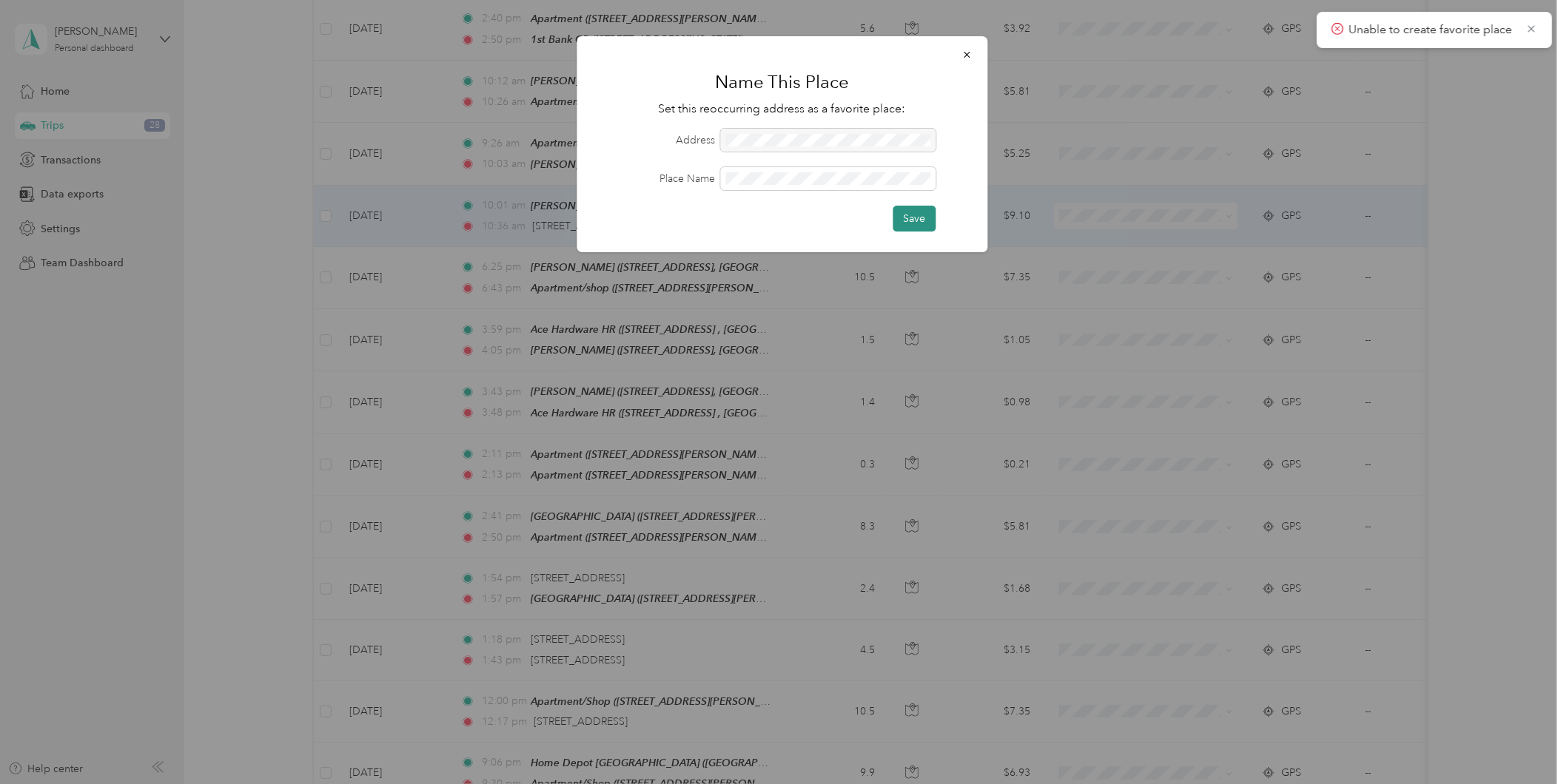
click at [919, 217] on button "Save" at bounding box center [913, 219] width 43 height 26
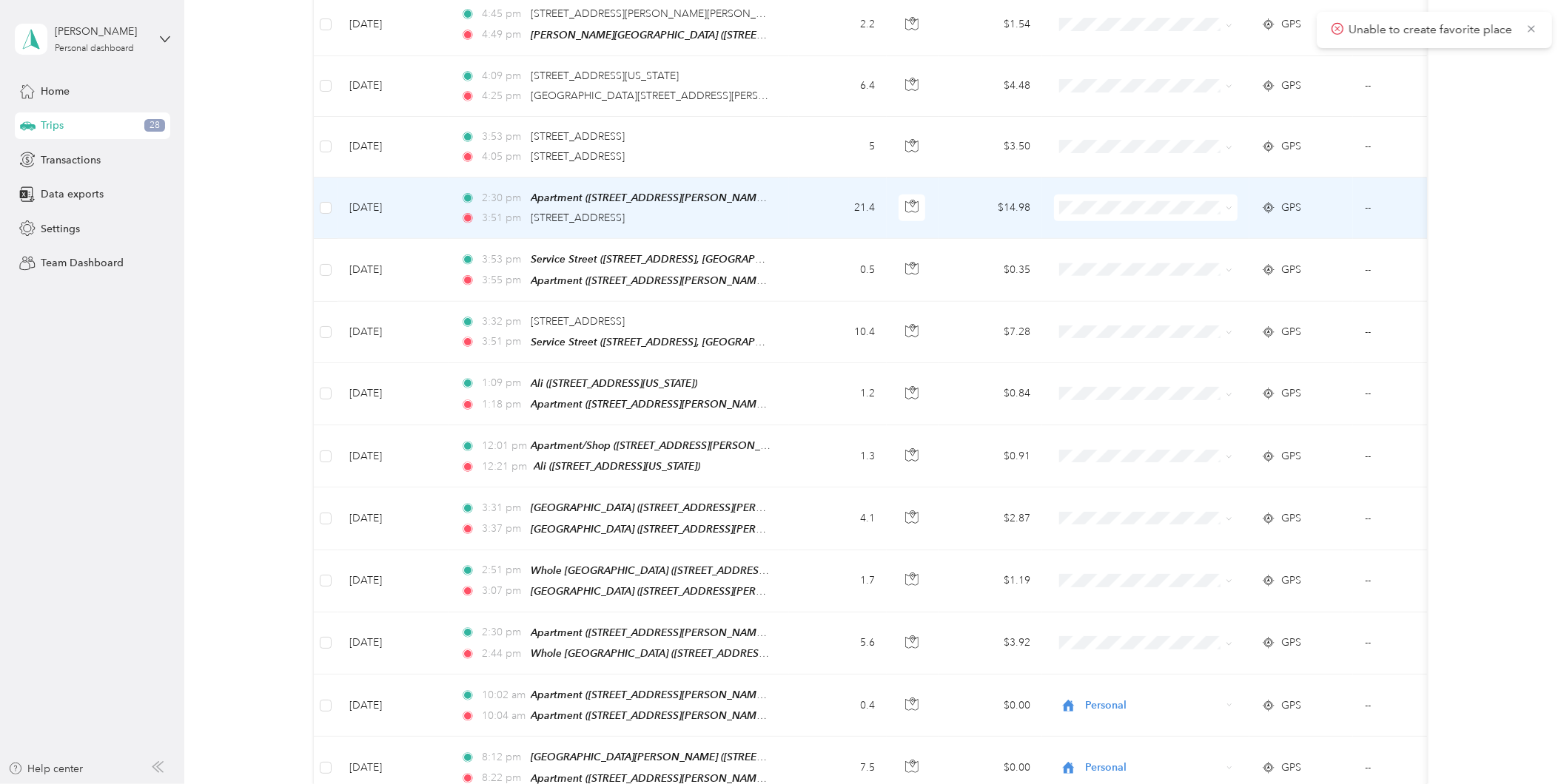
scroll to position [1207, 0]
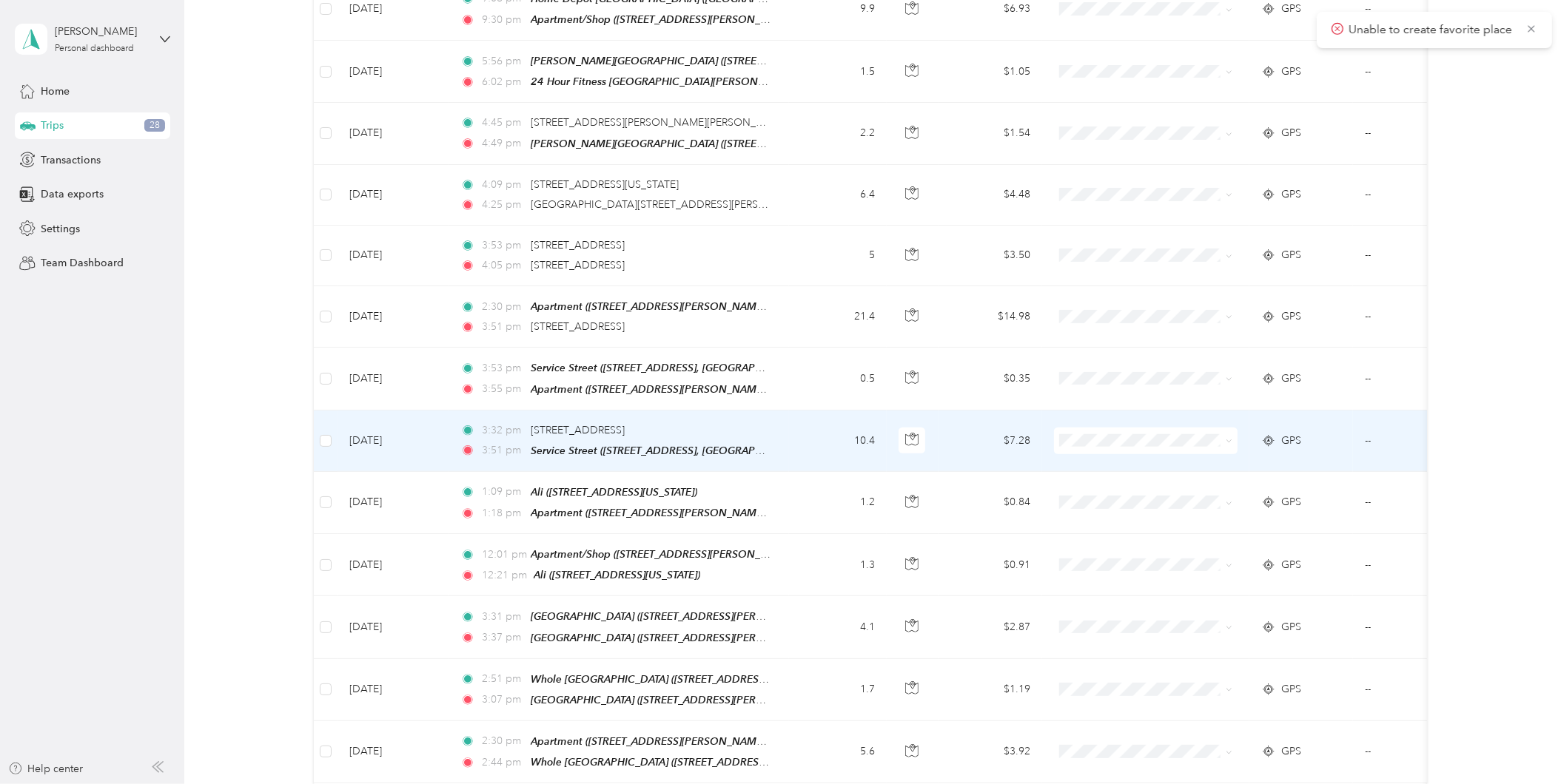
click at [821, 410] on td "10.4" at bounding box center [838, 440] width 98 height 61
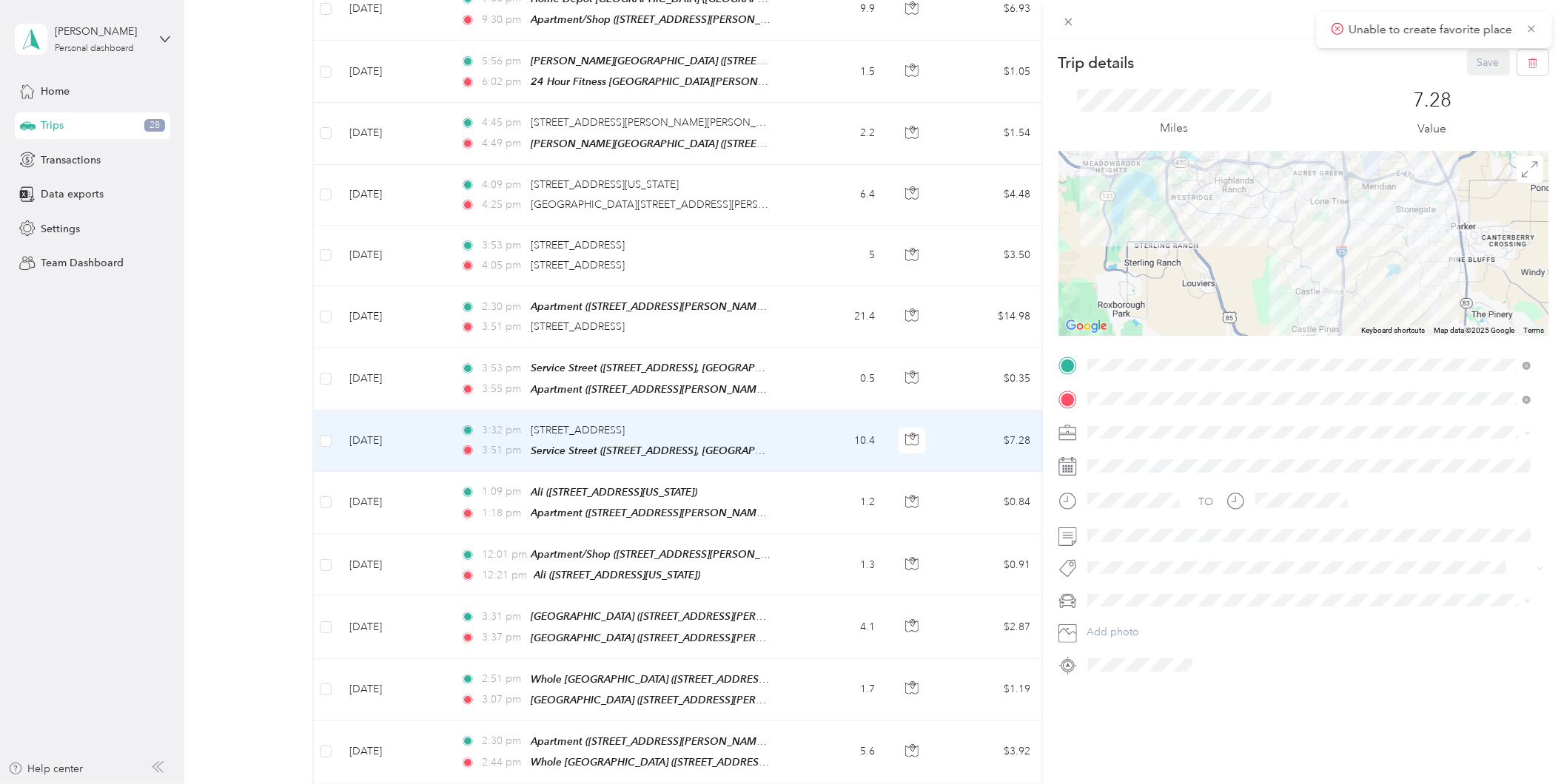
click at [849, 545] on div "Trip details Save This trip cannot be edited because it is either under review,…" at bounding box center [782, 392] width 1564 height 784
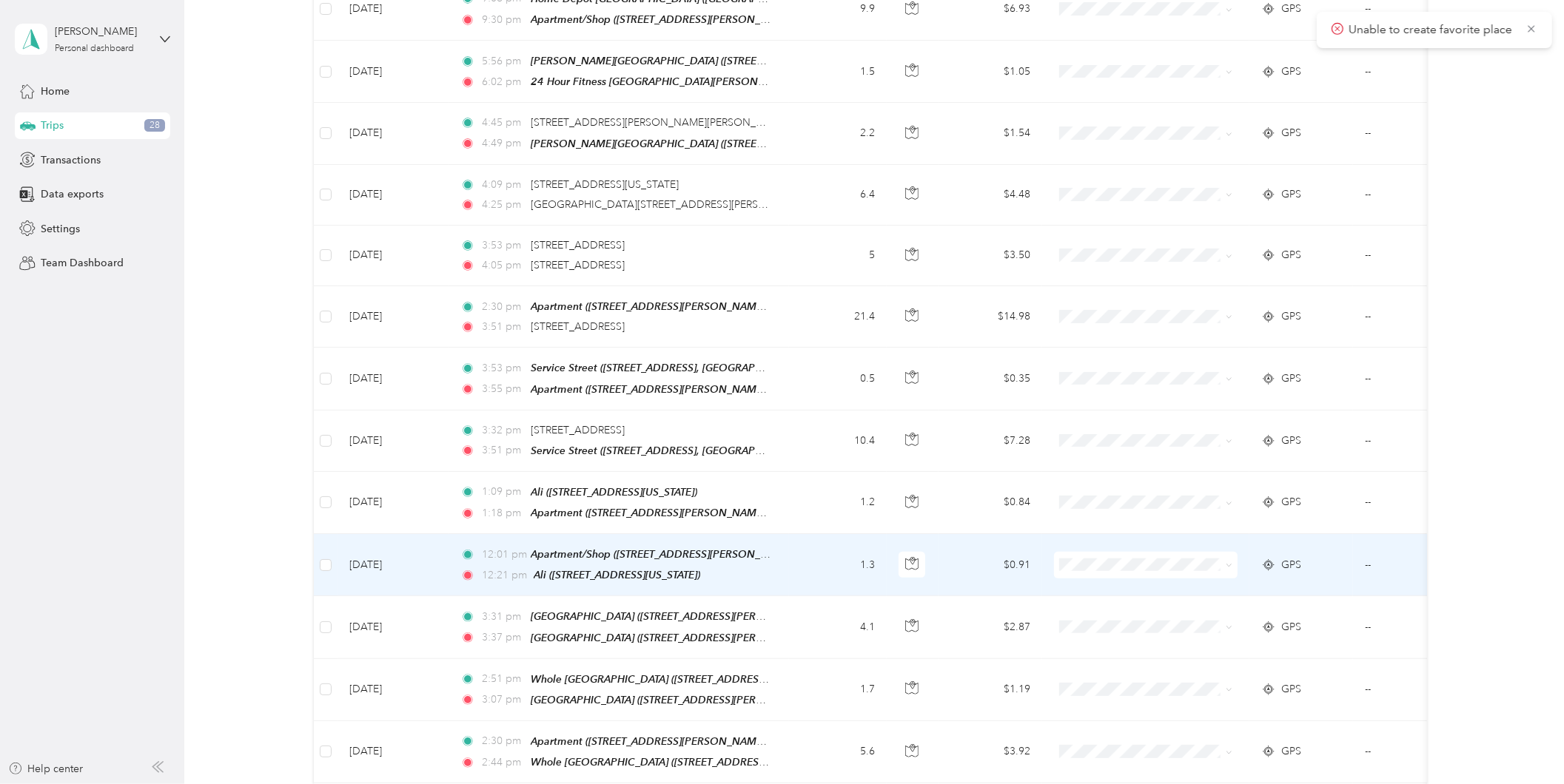
scroll to position [1096, 0]
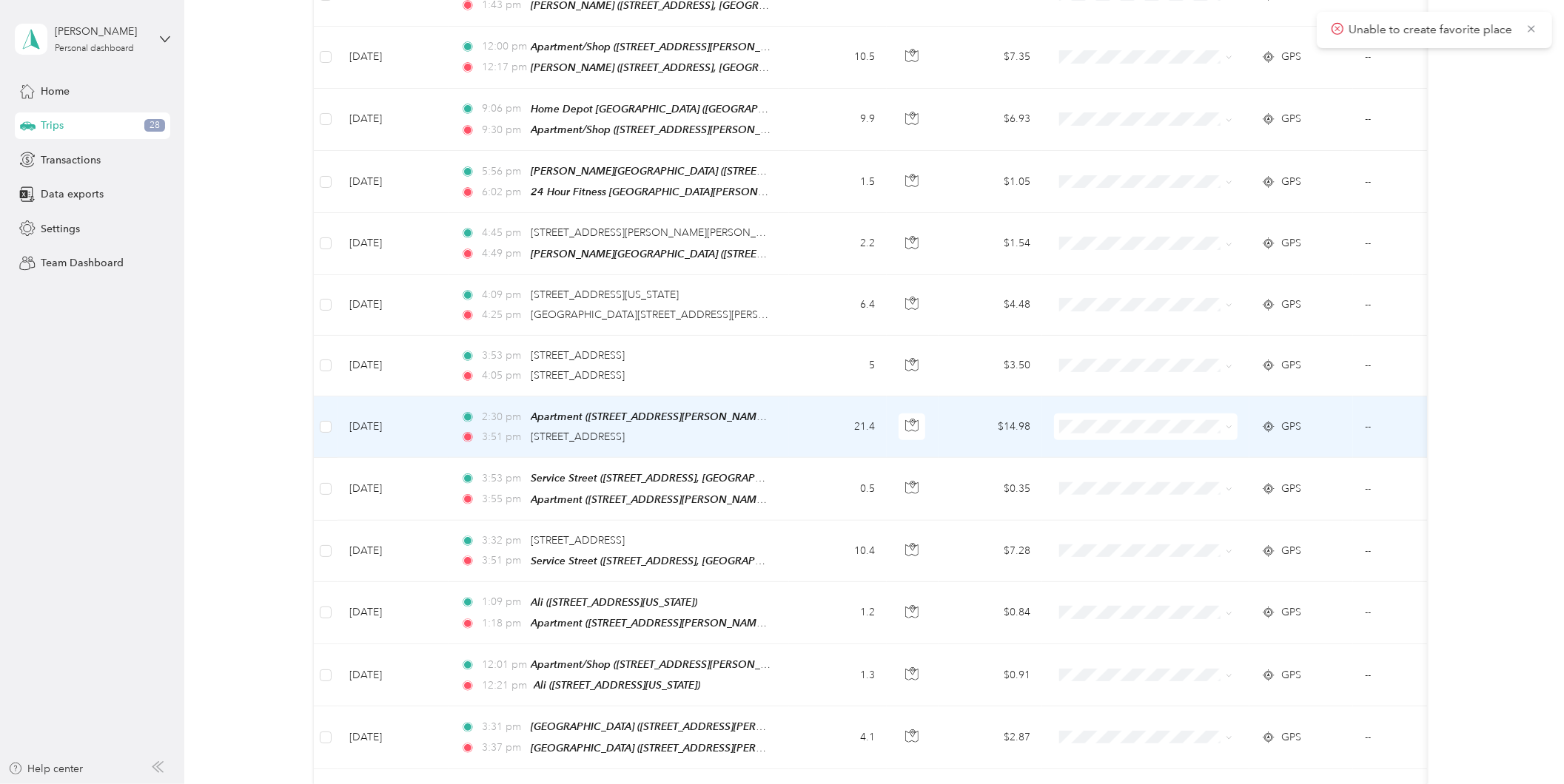
click at [825, 405] on td "21.4" at bounding box center [838, 427] width 98 height 61
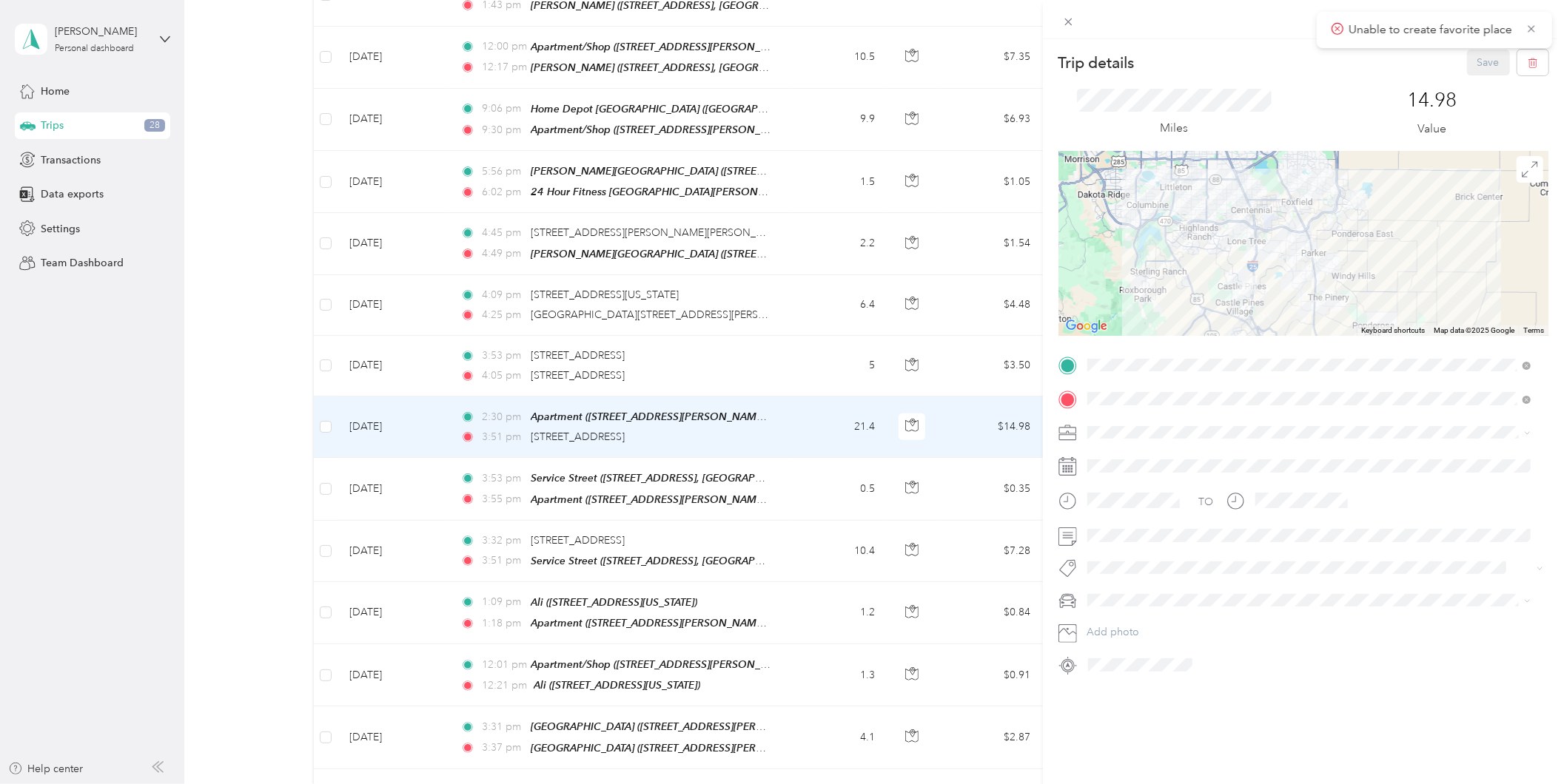
click at [1399, 230] on div at bounding box center [1303, 243] width 490 height 185
click at [1522, 172] on icon at bounding box center [1530, 169] width 15 height 15
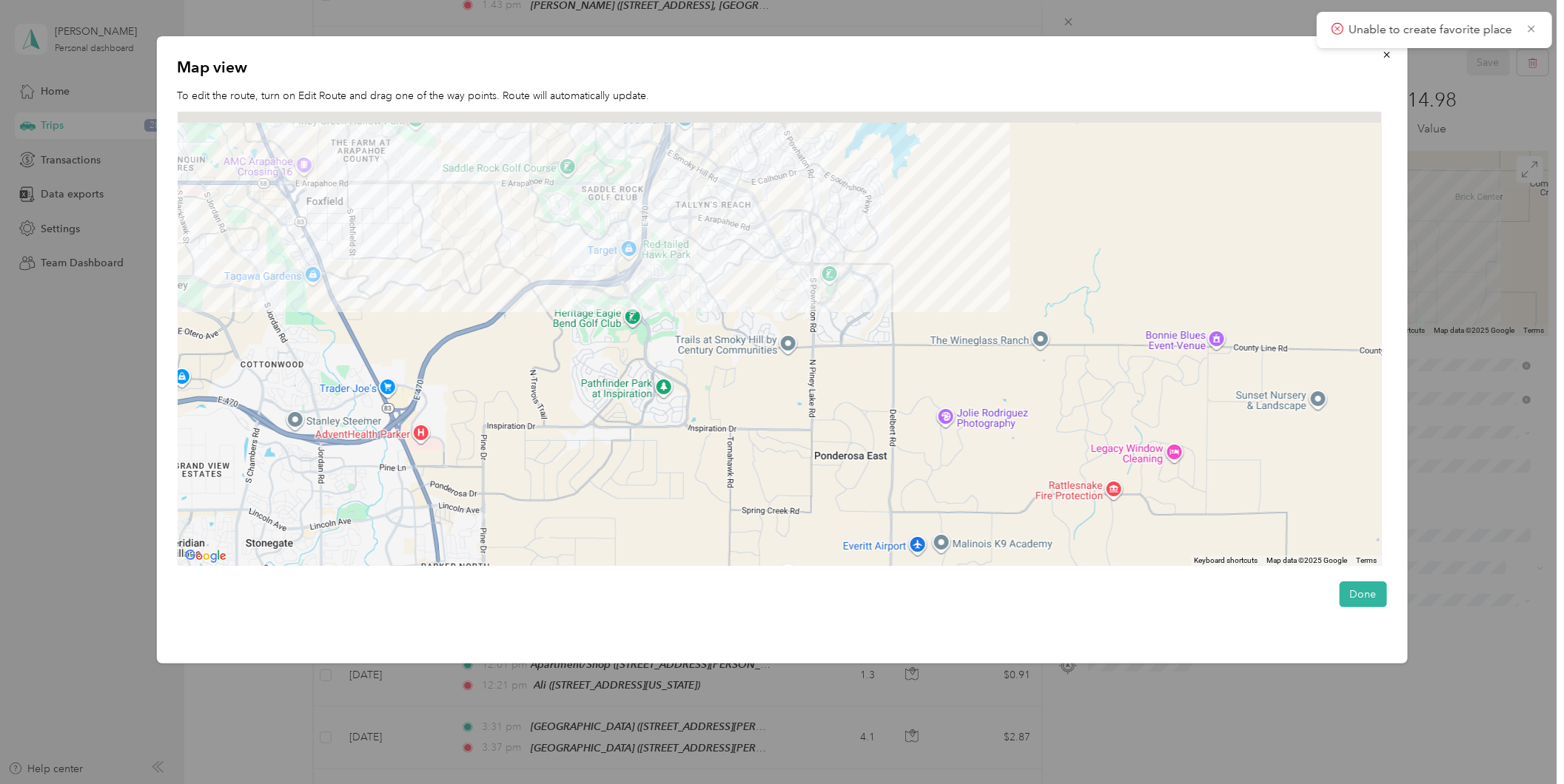
drag, startPoint x: 925, startPoint y: 183, endPoint x: 742, endPoint y: 394, distance: 279.3
click at [742, 394] on div at bounding box center [778, 339] width 1204 height 455
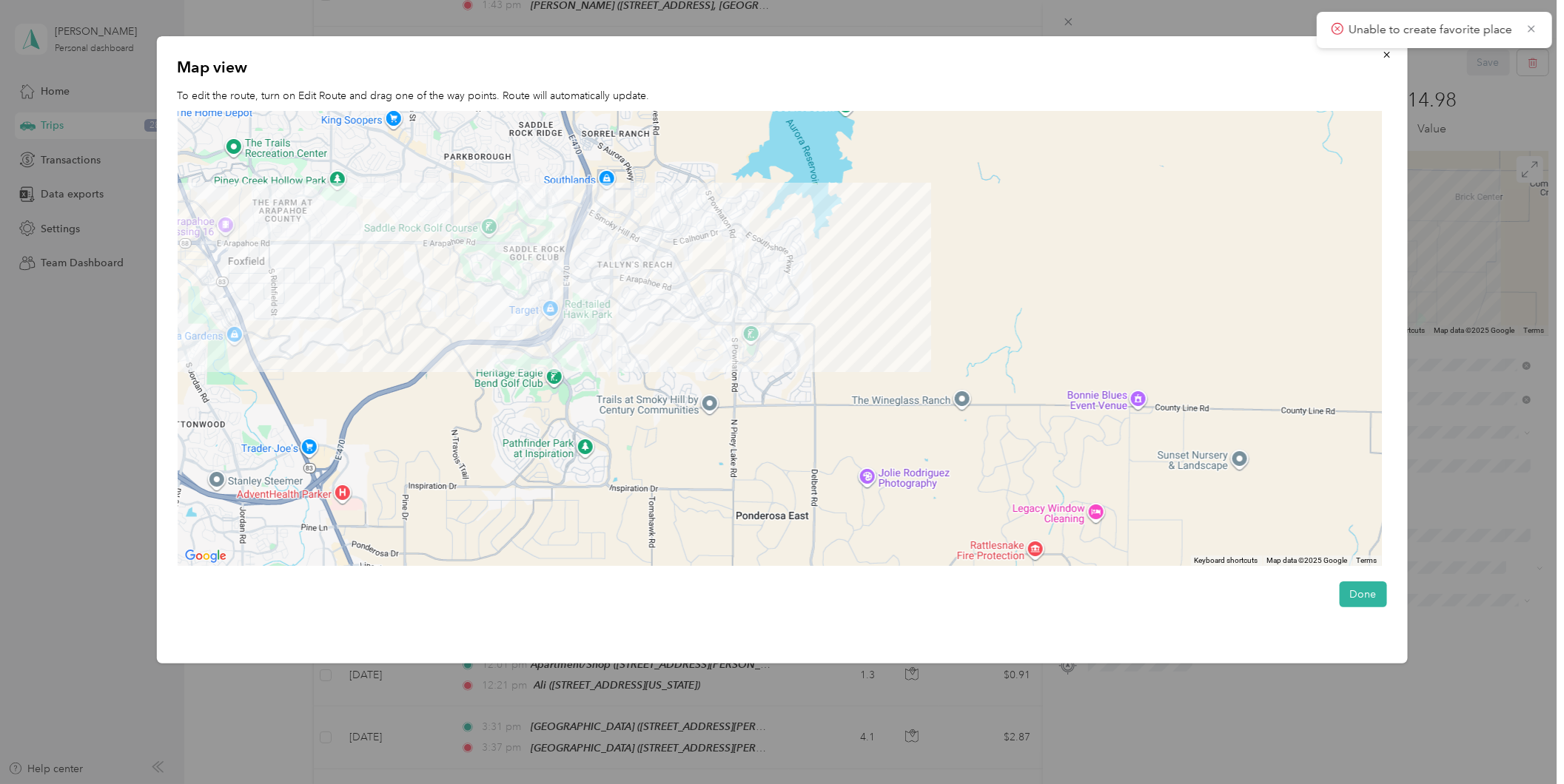
drag, startPoint x: 803, startPoint y: 235, endPoint x: 699, endPoint y: 313, distance: 130.0
click at [699, 313] on div at bounding box center [778, 339] width 1204 height 455
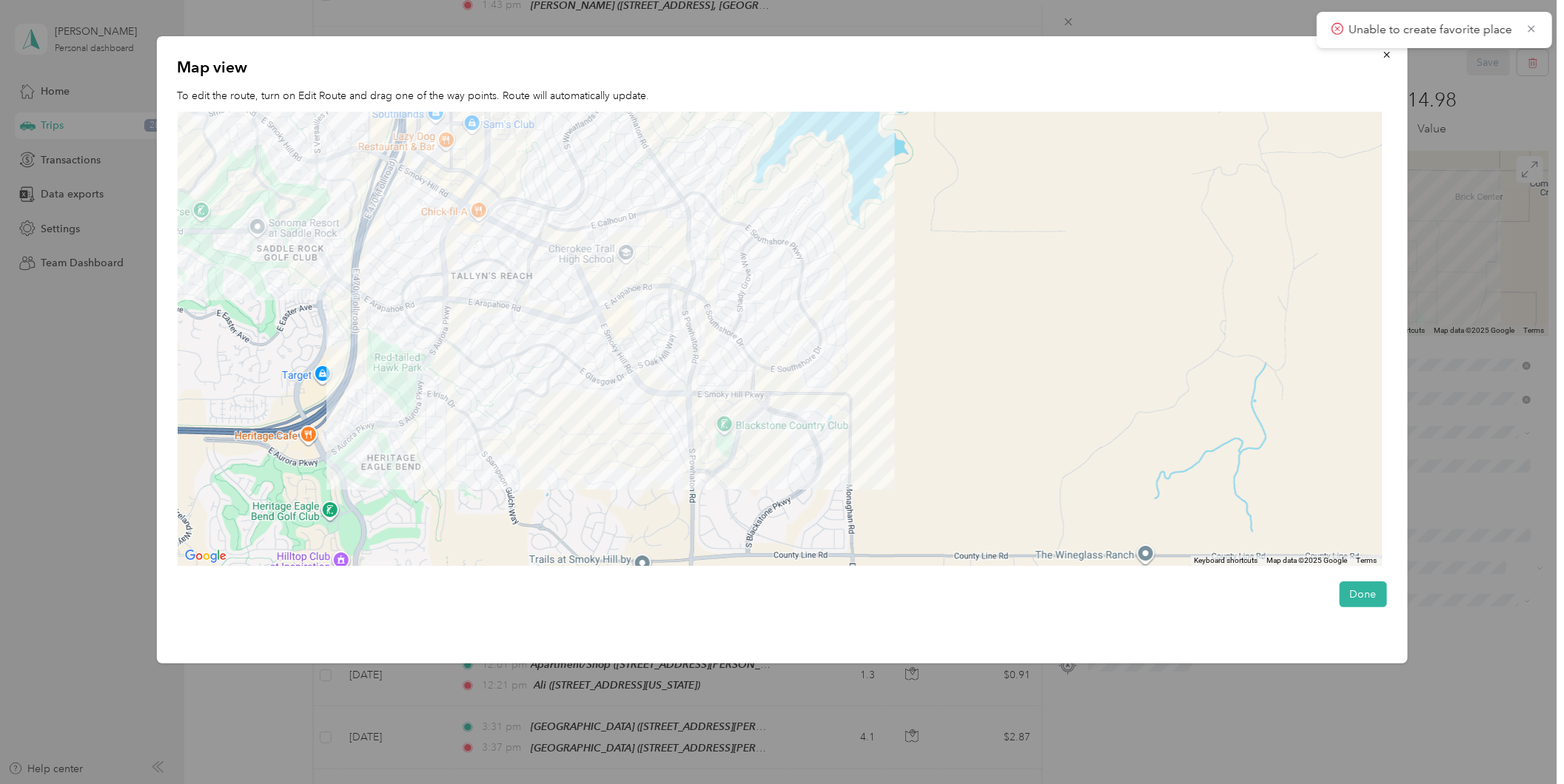
drag, startPoint x: 794, startPoint y: 239, endPoint x: 778, endPoint y: 268, distance: 33.1
click at [778, 268] on div at bounding box center [778, 339] width 1204 height 455
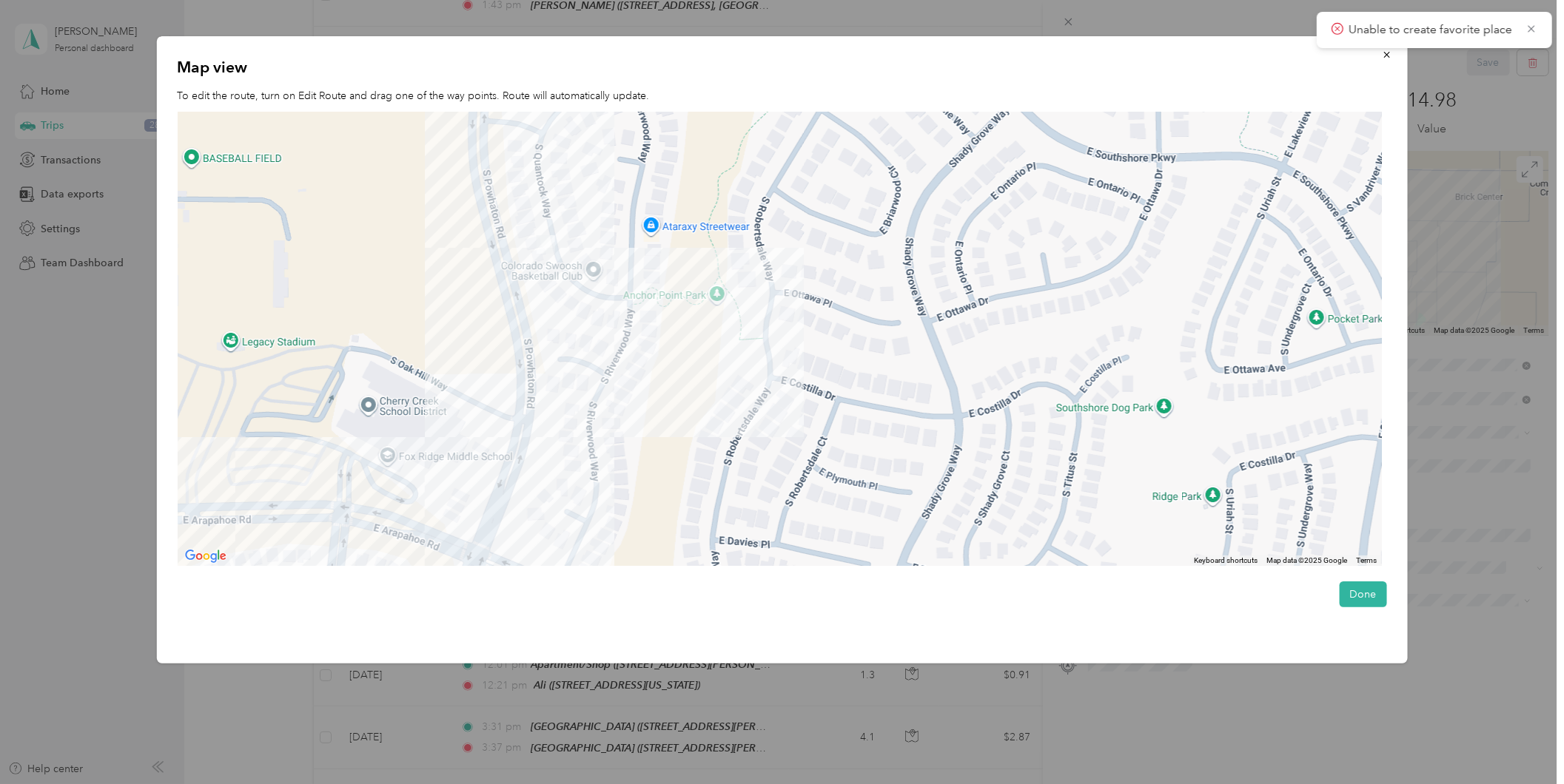
drag, startPoint x: 589, startPoint y: 204, endPoint x: 670, endPoint y: 530, distance: 335.9
click at [670, 530] on div at bounding box center [778, 339] width 1204 height 455
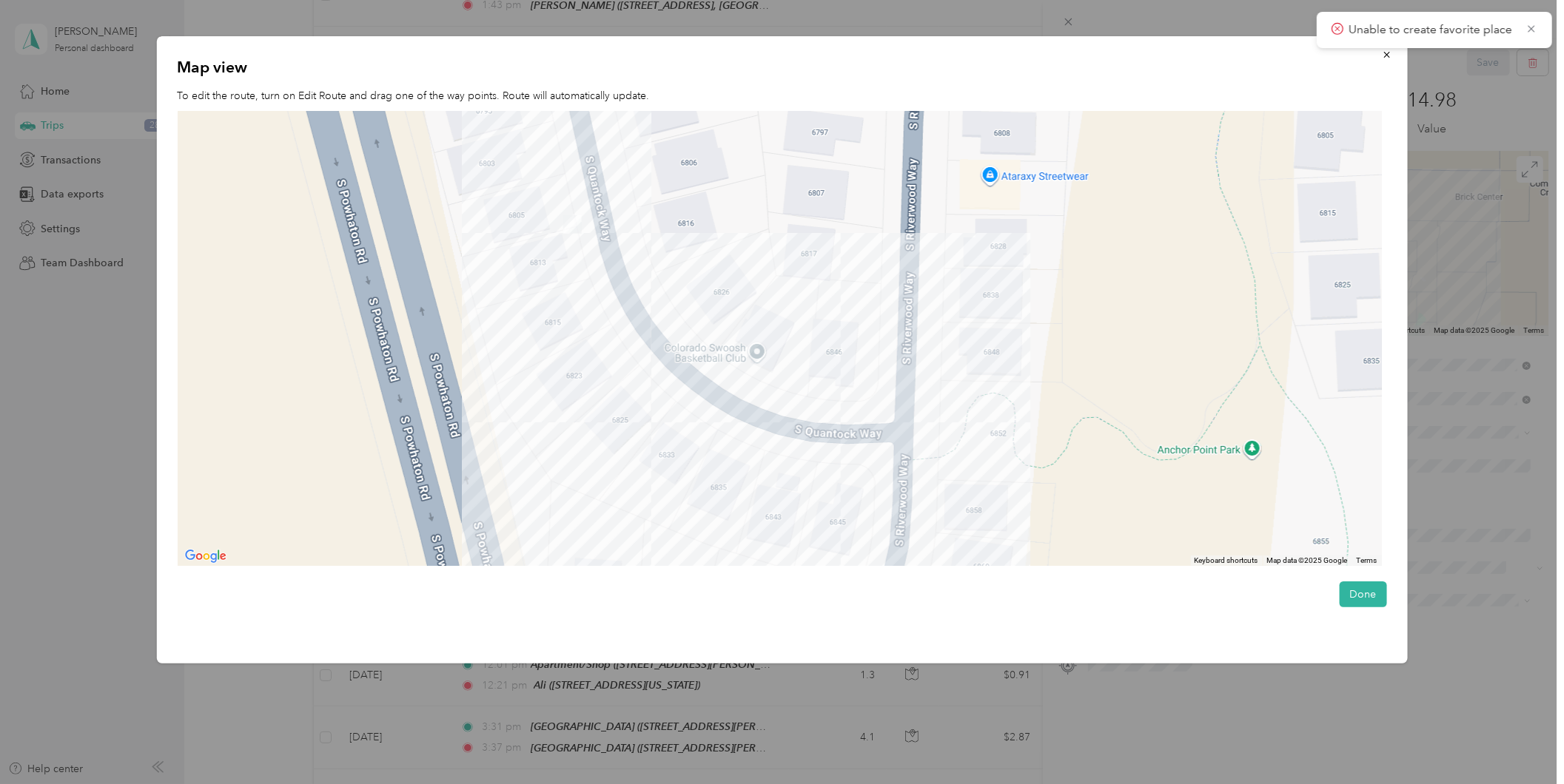
drag, startPoint x: 580, startPoint y: 274, endPoint x: 688, endPoint y: 504, distance: 254.1
click at [688, 504] on div at bounding box center [778, 339] width 1204 height 455
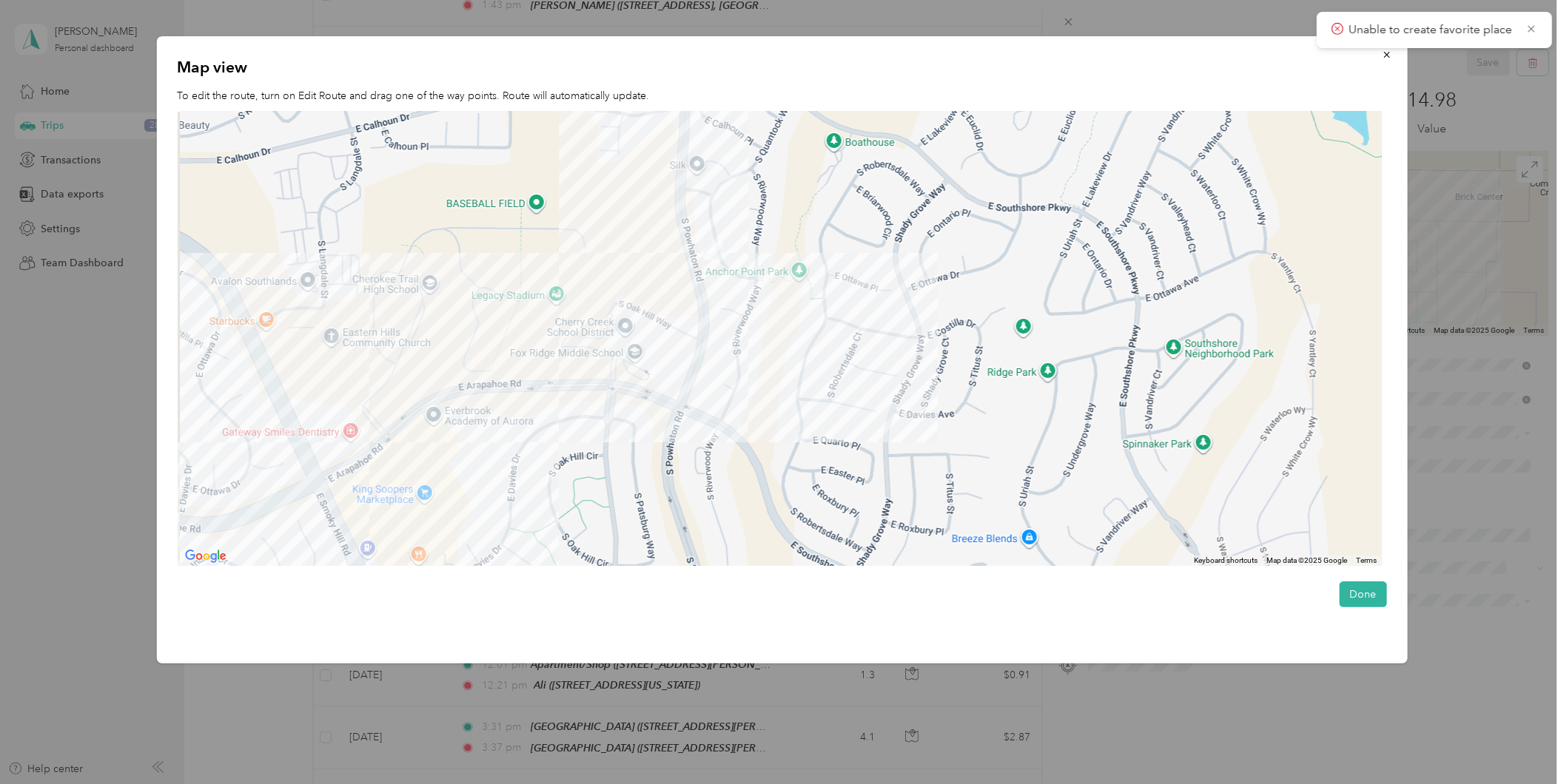
drag, startPoint x: 746, startPoint y: 405, endPoint x: 789, endPoint y: 224, distance: 186.0
click at [794, 219] on div at bounding box center [778, 339] width 1204 height 455
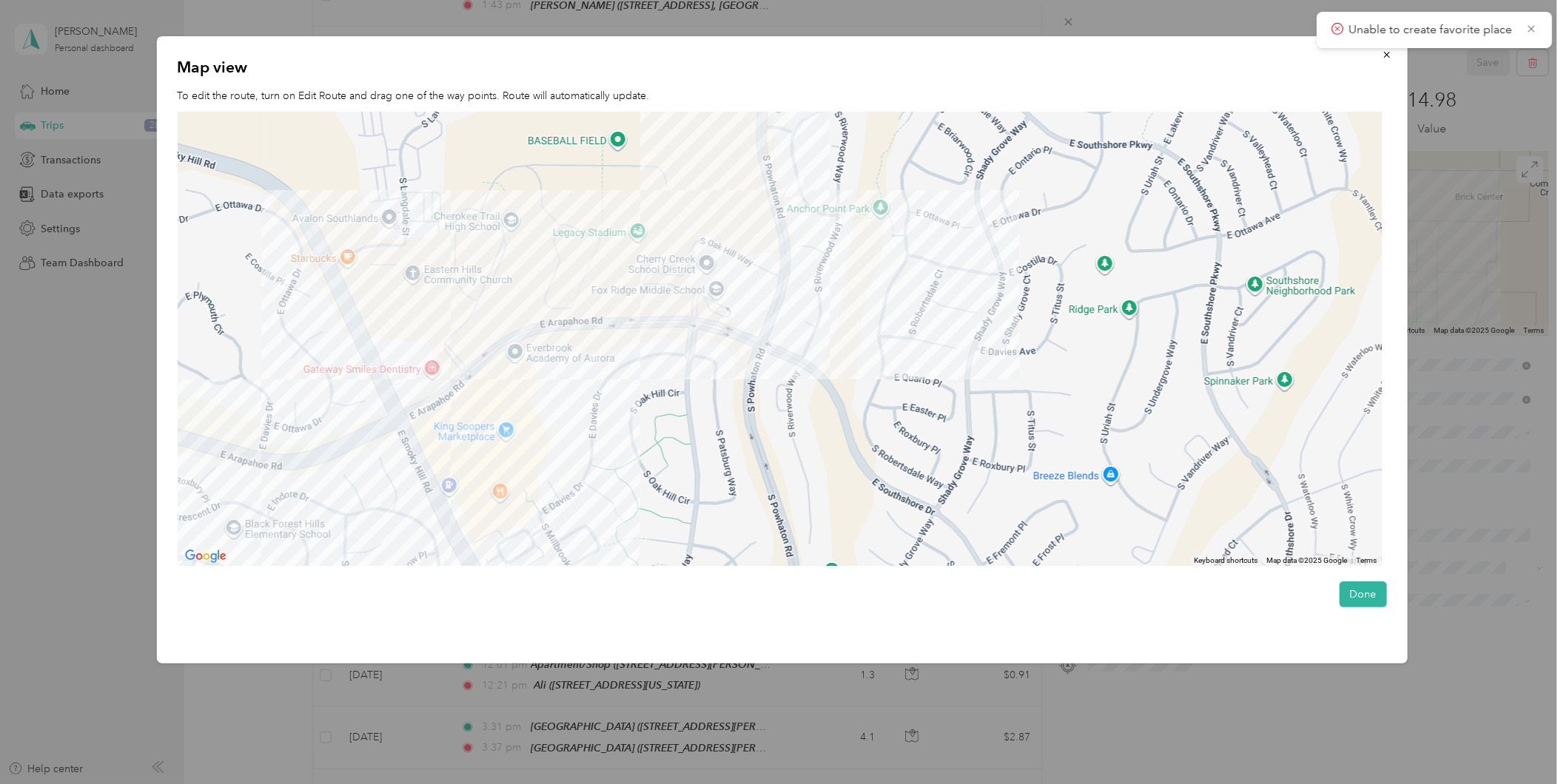
drag, startPoint x: 337, startPoint y: 499, endPoint x: 429, endPoint y: 434, distance: 112.6
click at [423, 434] on div at bounding box center [778, 339] width 1204 height 455
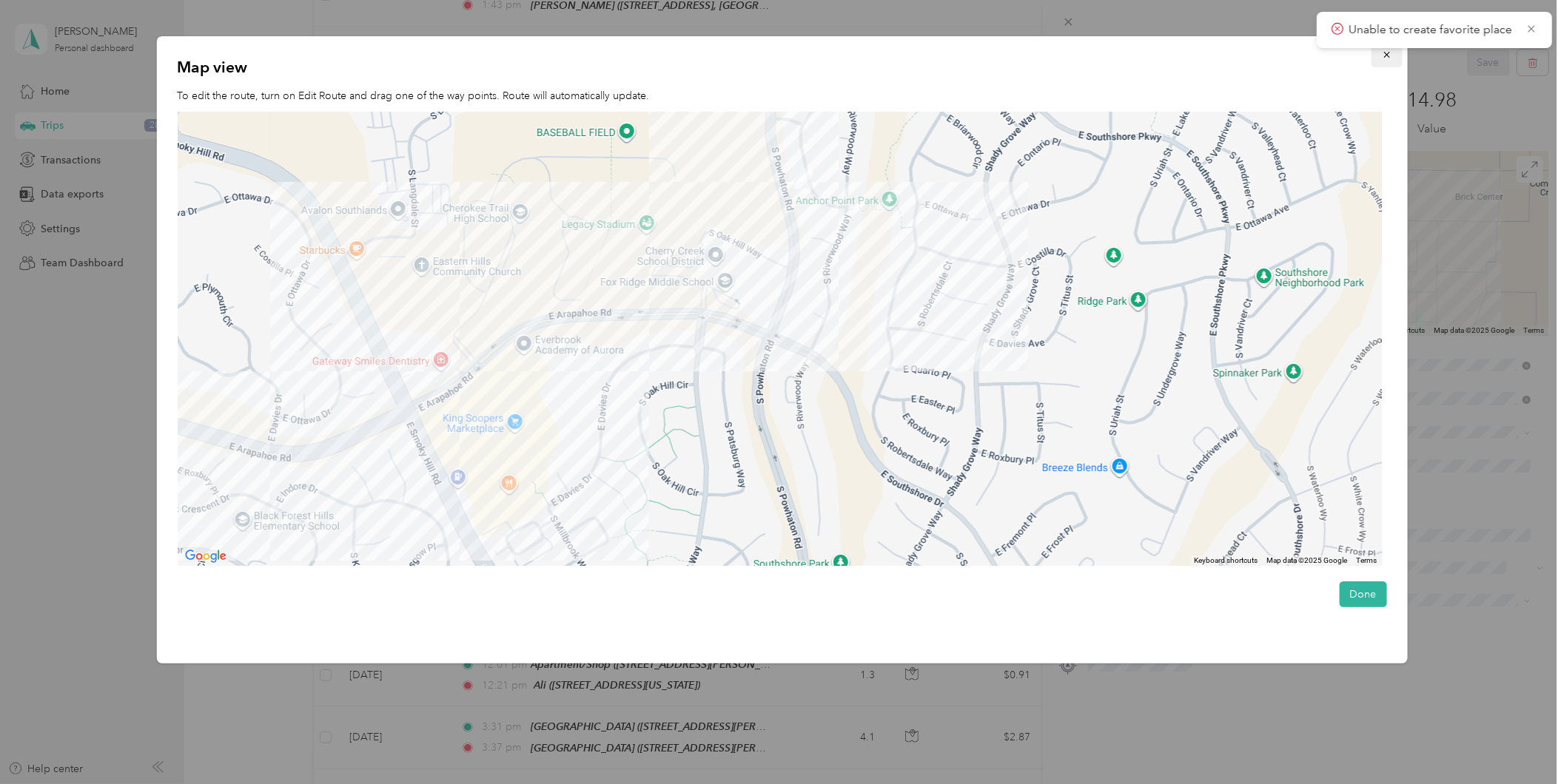
click at [1390, 57] on icon "button" at bounding box center [1387, 55] width 11 height 11
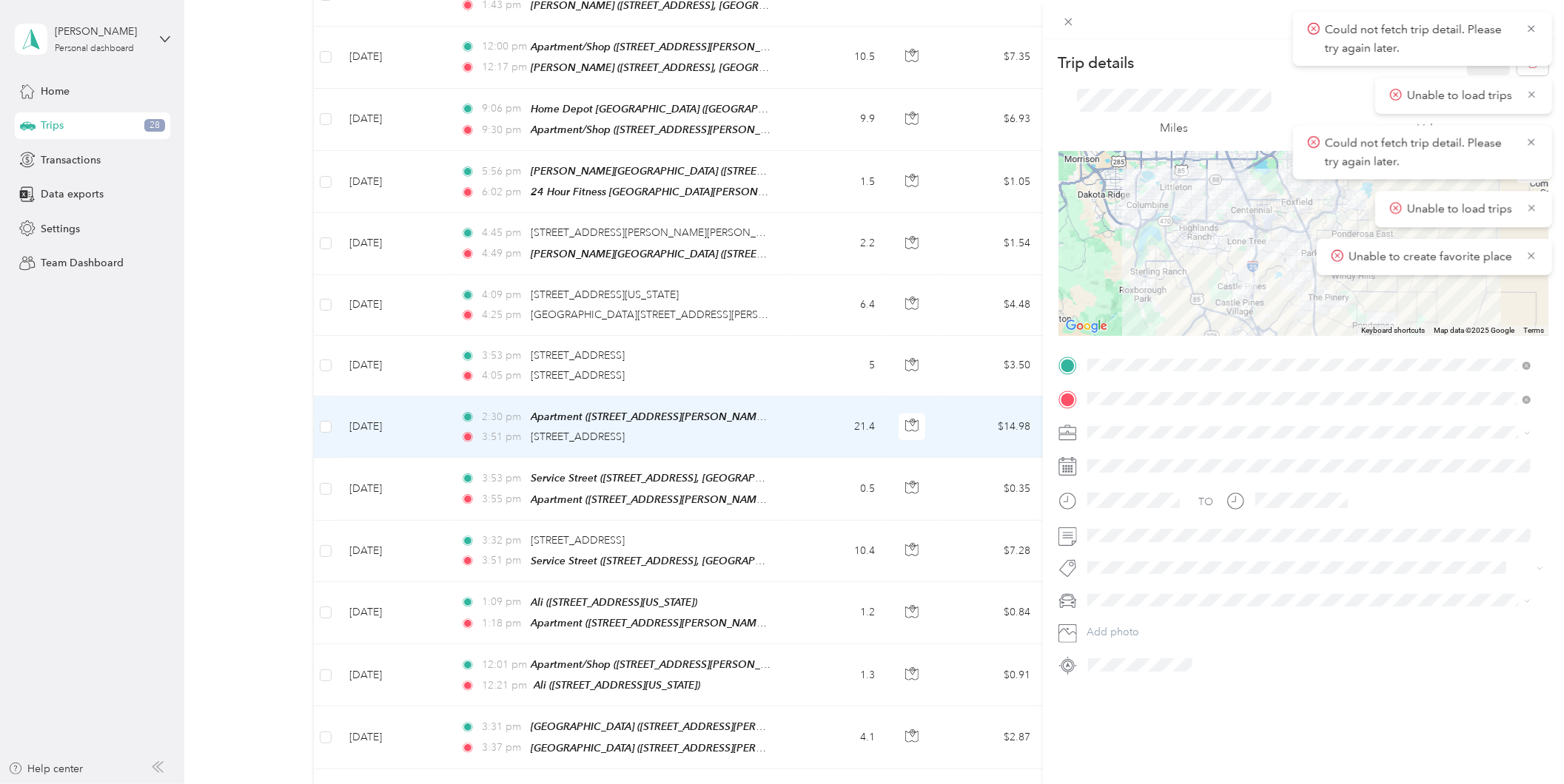
click at [20, 519] on div "Trip details Save This trip cannot be edited because it is either under review,…" at bounding box center [782, 392] width 1564 height 784
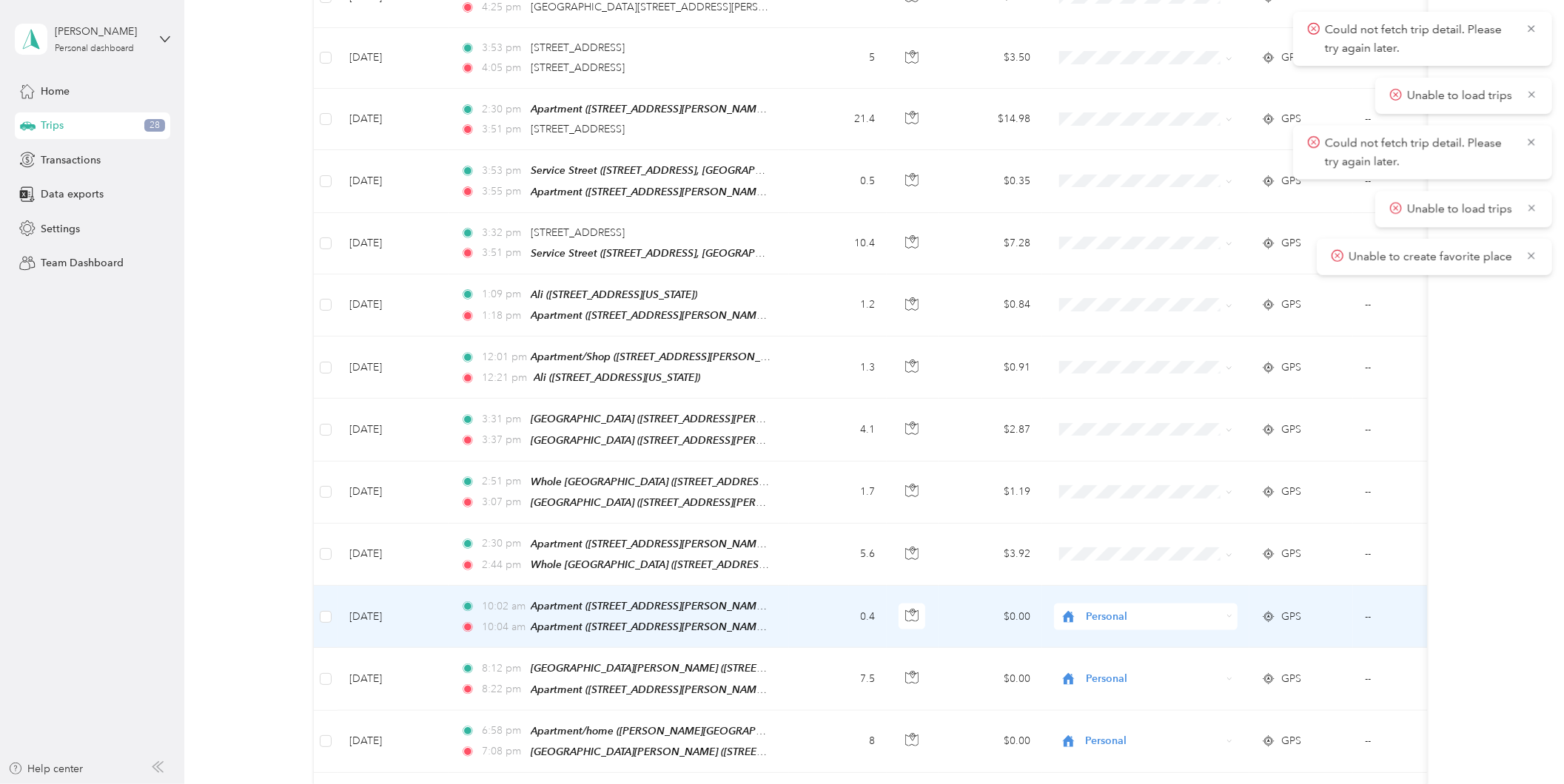
scroll to position [1425, 0]
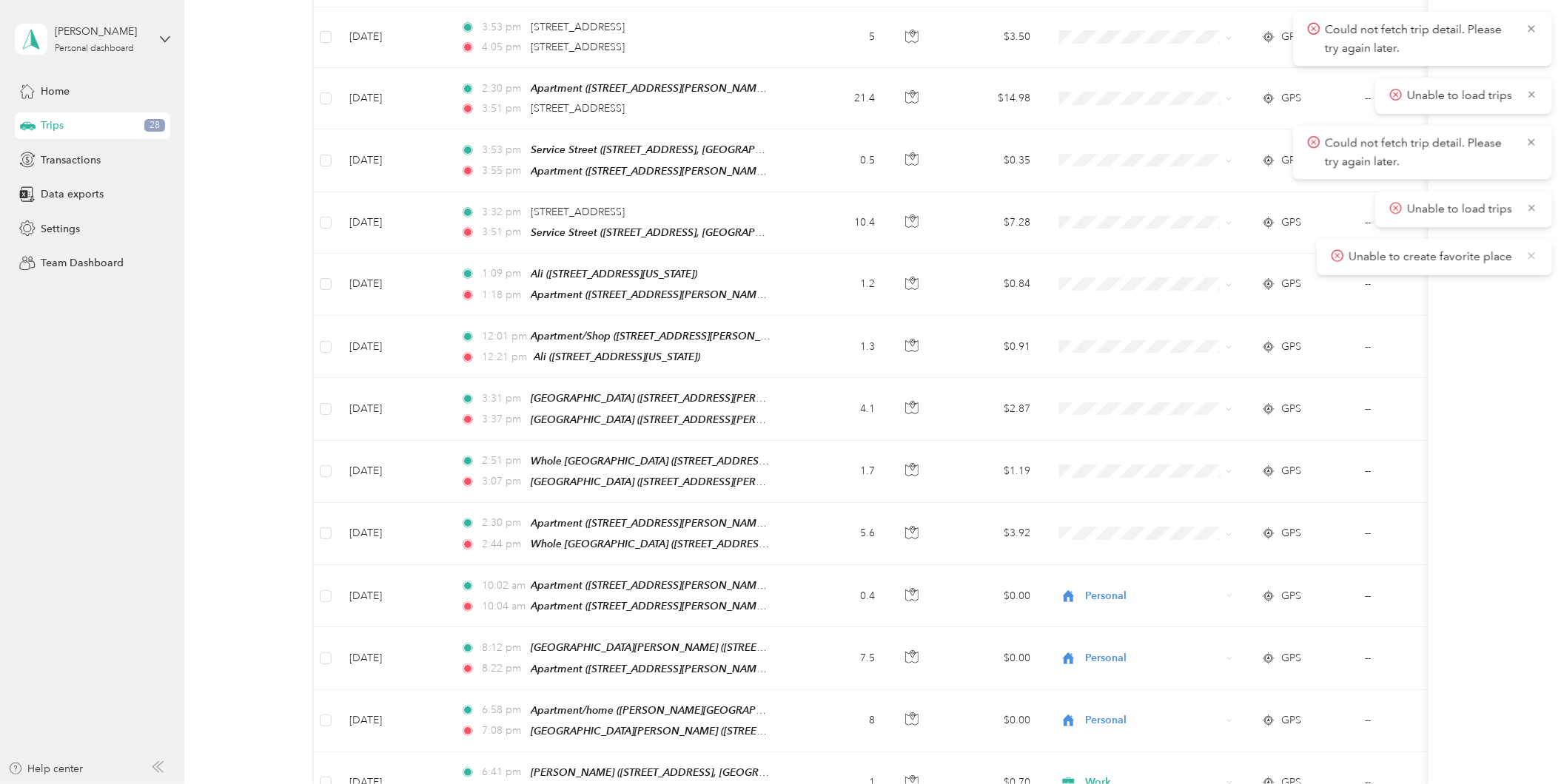
click at [1534, 260] on icon at bounding box center [1531, 256] width 12 height 13
click at [1522, 209] on span "Unable to load trips" at bounding box center [1463, 208] width 147 height 19
click at [1533, 202] on icon at bounding box center [1531, 208] width 11 height 13
click at [1531, 137] on icon at bounding box center [1531, 142] width 12 height 13
drag, startPoint x: 1528, startPoint y: 94, endPoint x: 1533, endPoint y: 64, distance: 30.4
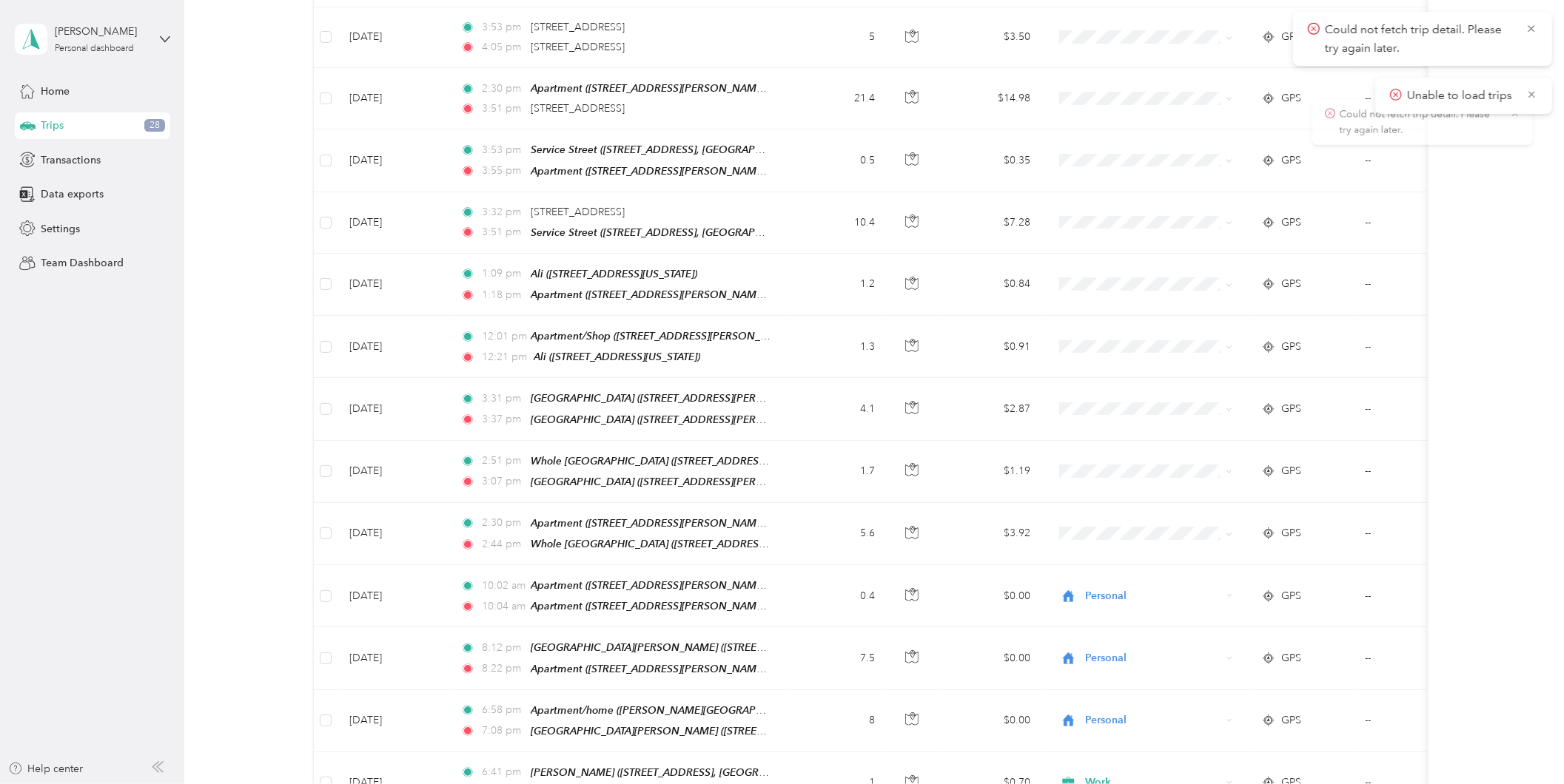
click at [1529, 93] on icon at bounding box center [1531, 94] width 11 height 13
click at [1527, 29] on icon at bounding box center [1531, 28] width 12 height 13
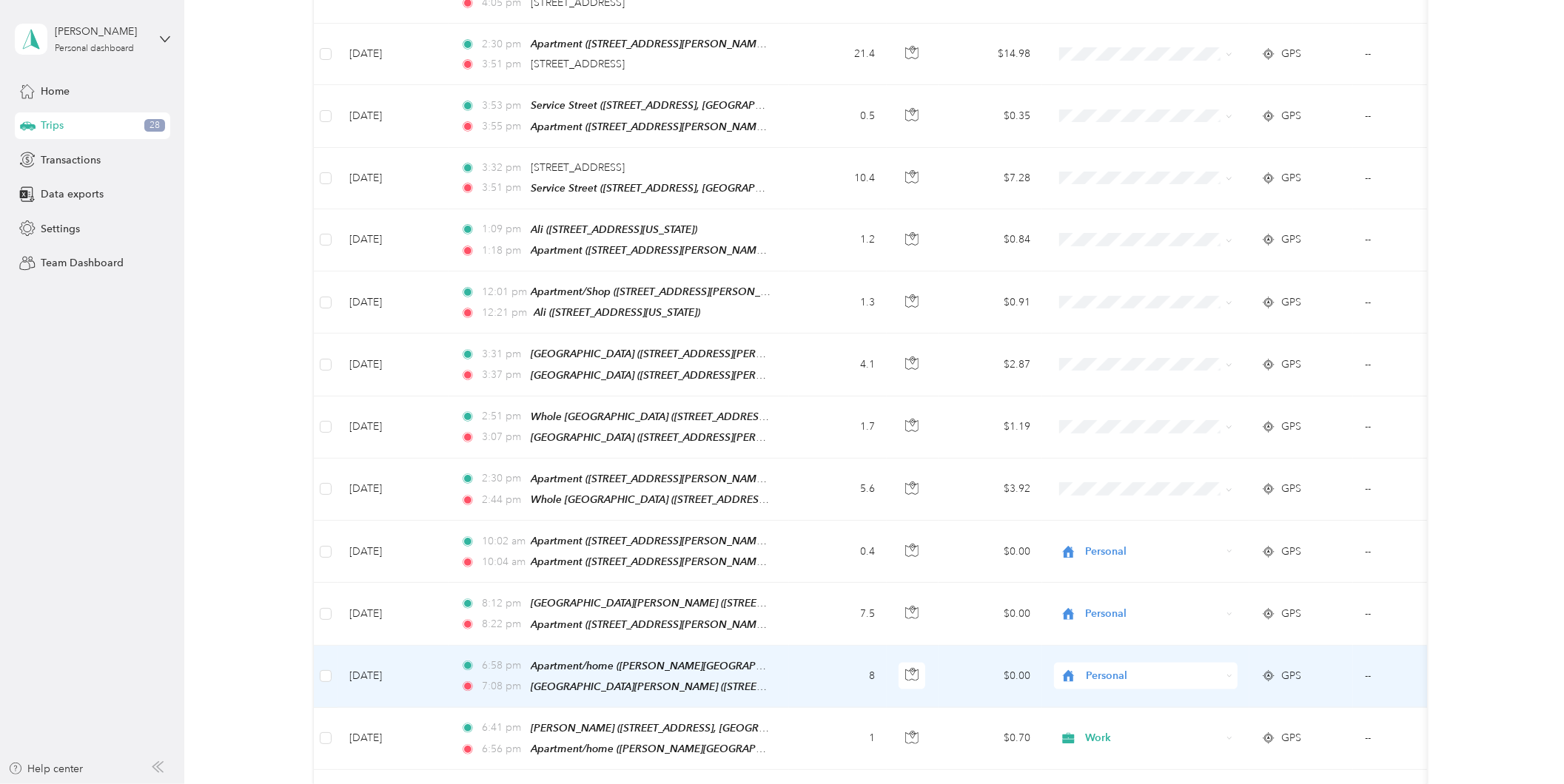
scroll to position [1535, 0]
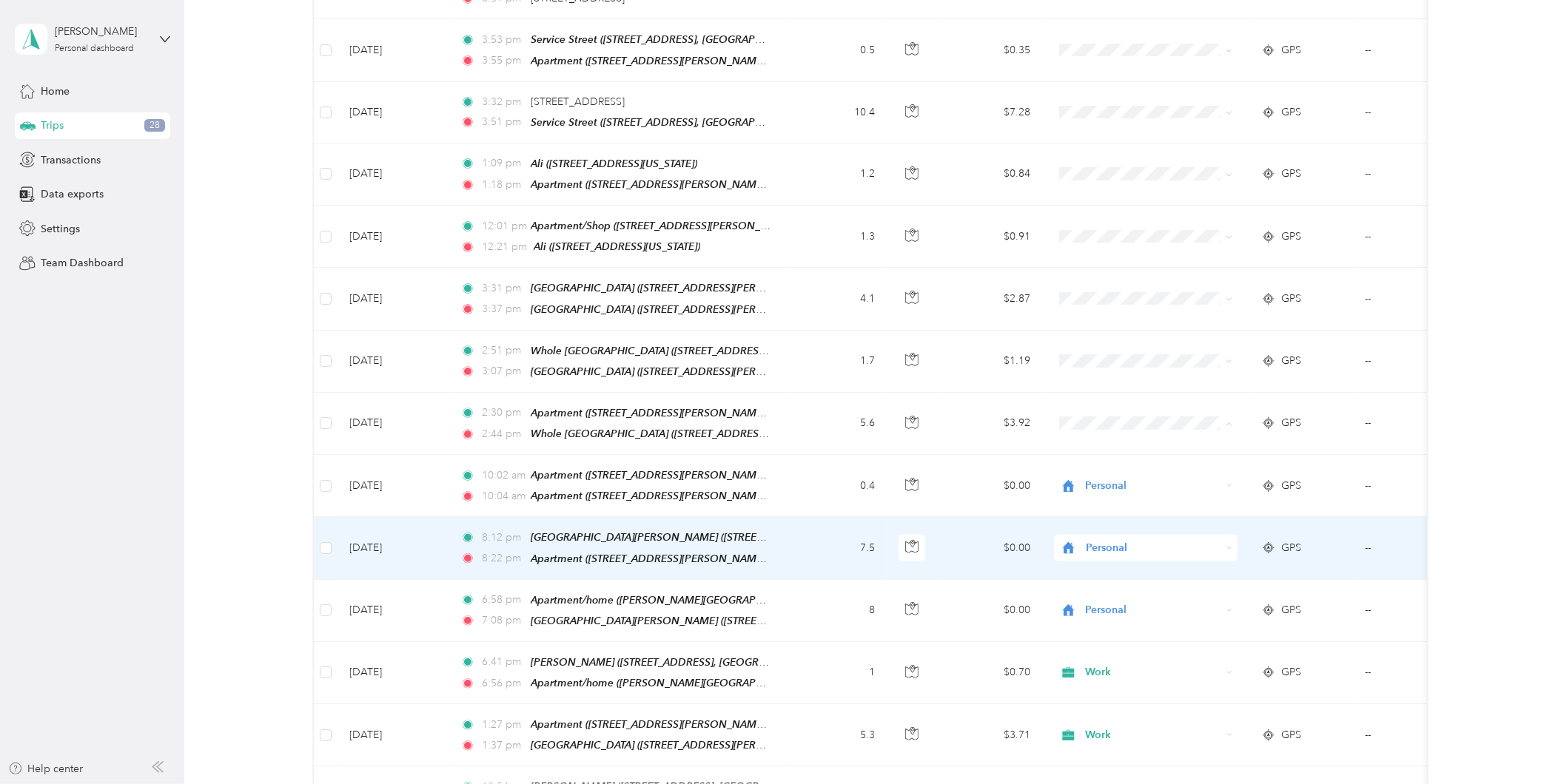
click at [830, 517] on td "7.5" at bounding box center [838, 548] width 98 height 62
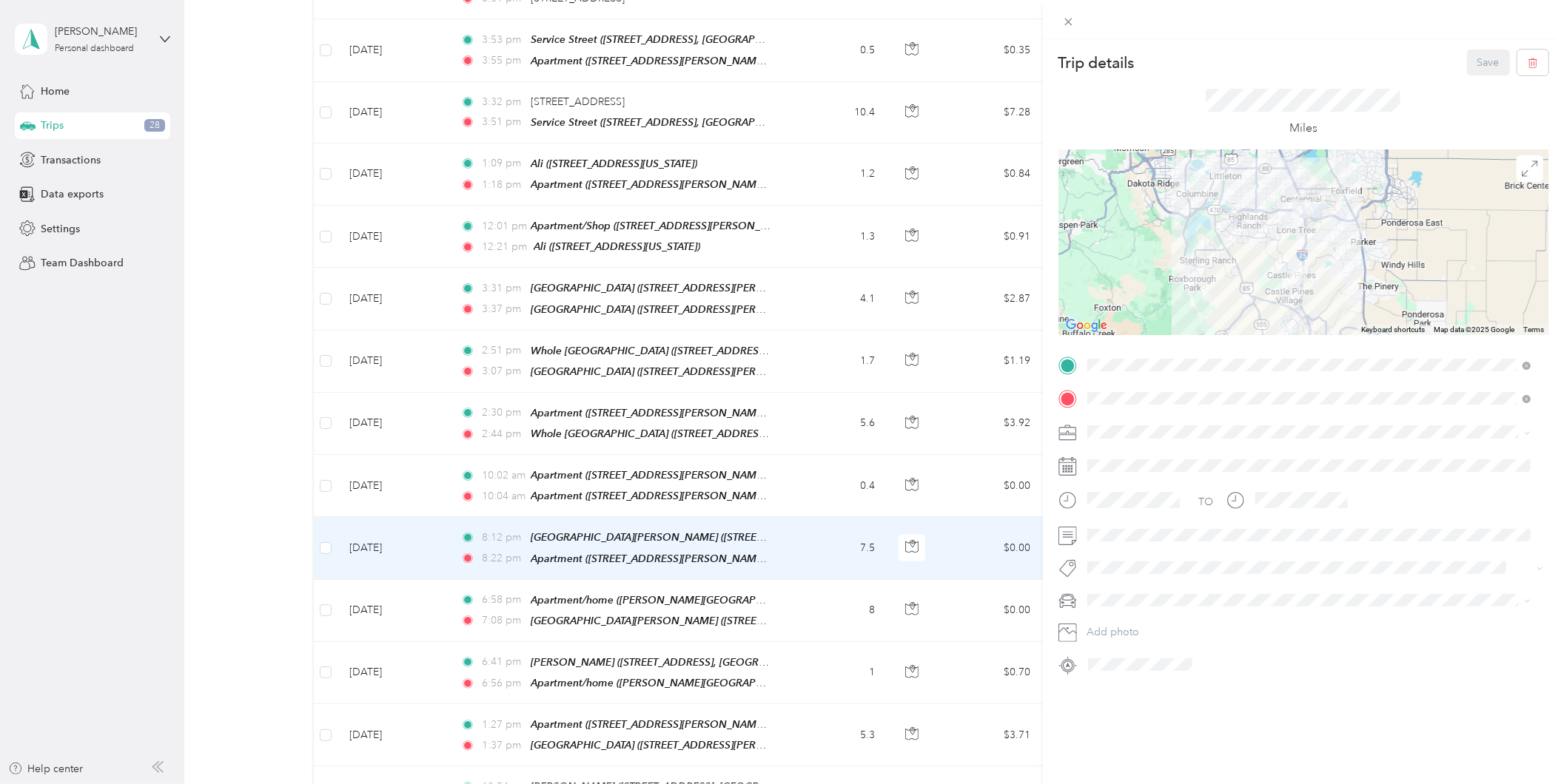
click at [233, 440] on div "Trip details Save This trip cannot be edited because it is either under review,…" at bounding box center [782, 392] width 1564 height 784
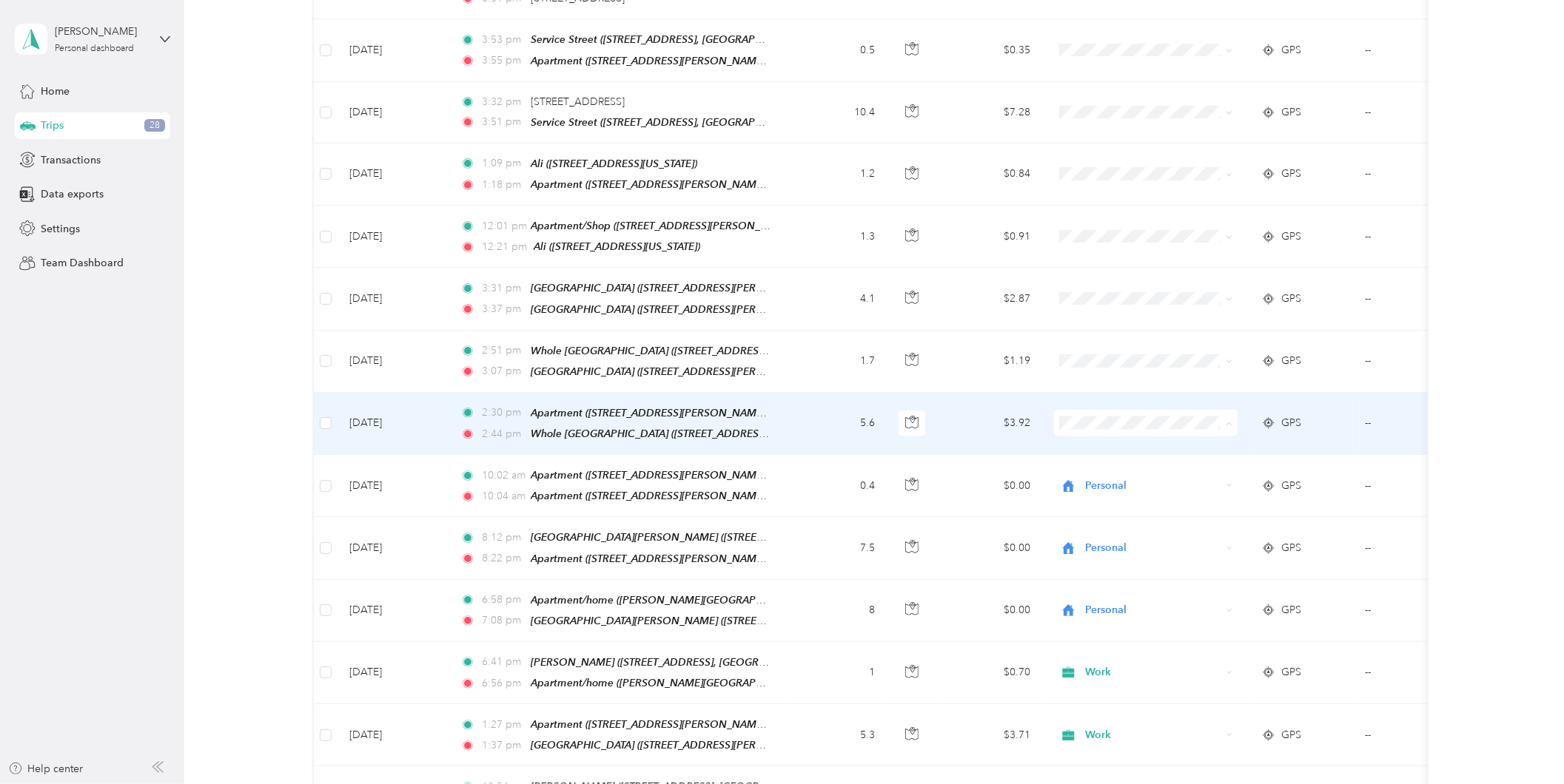
click at [1101, 410] on span "Work" at bounding box center [1159, 416] width 137 height 15
click at [936, 402] on td at bounding box center [913, 424] width 52 height 62
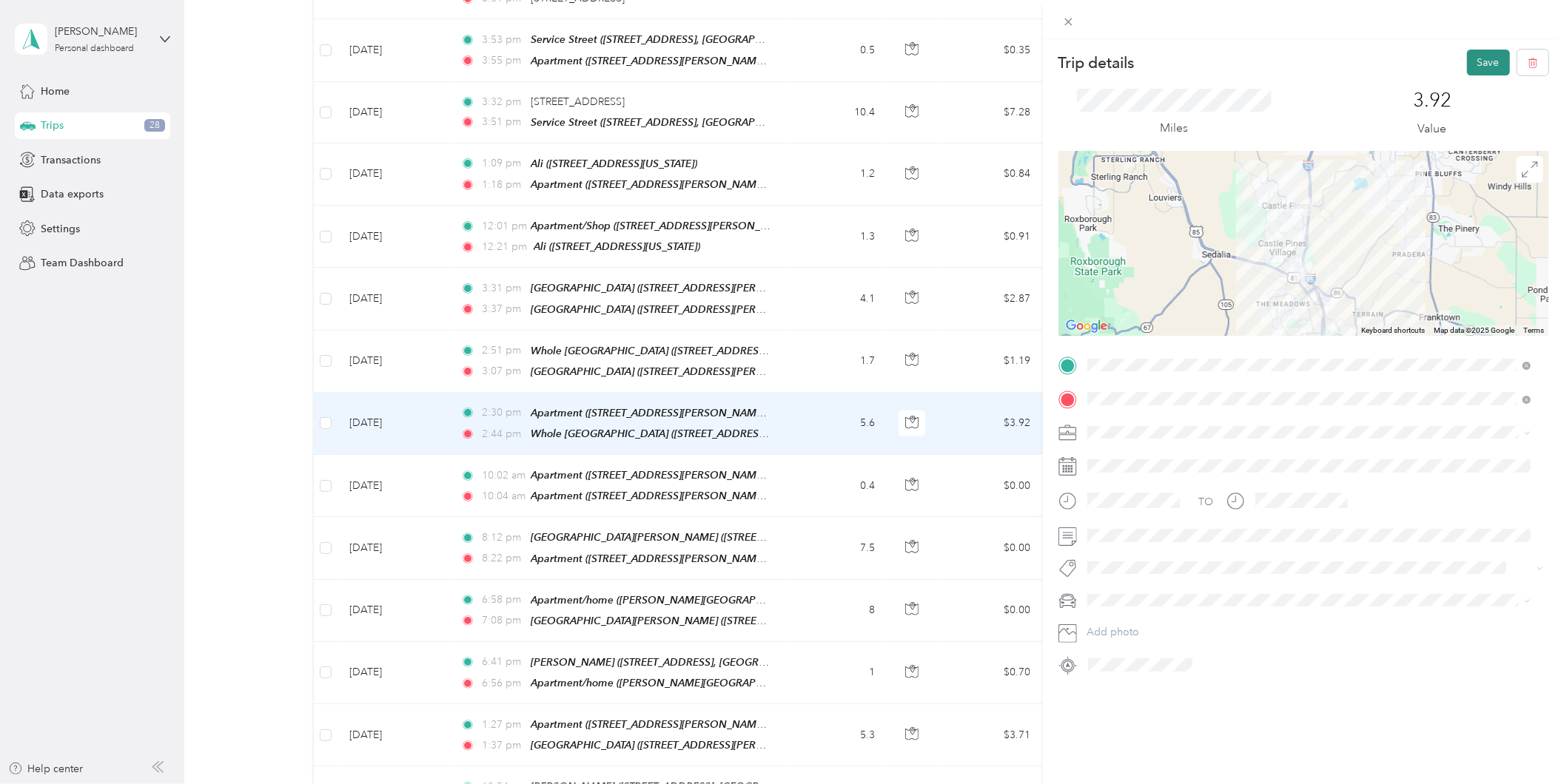
click at [1466, 64] on button "Save" at bounding box center [1487, 63] width 43 height 26
